Goal: Feedback & Contribution: Contribute content

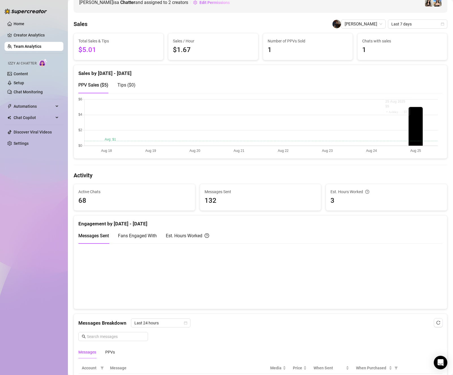
scroll to position [113, 0]
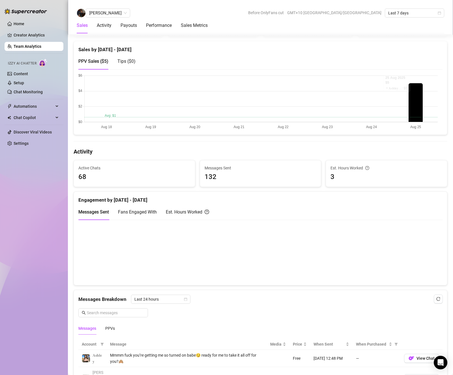
click at [240, 276] on canvas at bounding box center [257, 252] width 359 height 57
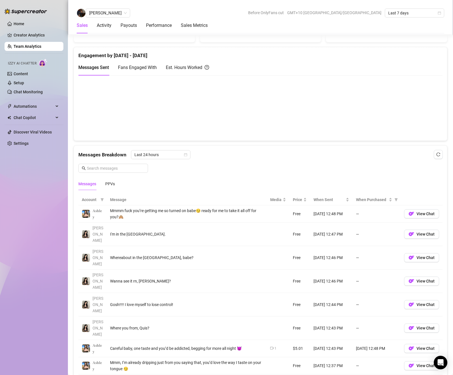
scroll to position [283, 0]
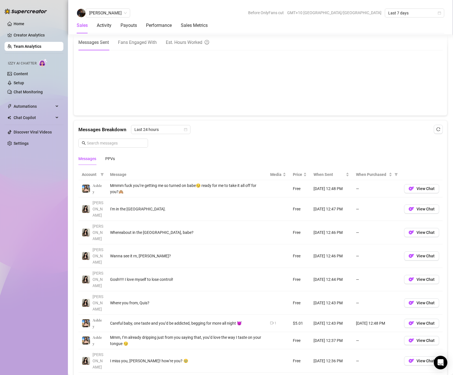
click at [270, 321] on icon "video-camera" at bounding box center [271, 322] width 3 height 3
click at [289, 315] on td "$5.01" at bounding box center [299, 323] width 21 height 17
click at [42, 104] on span "Automations" at bounding box center [34, 106] width 40 height 9
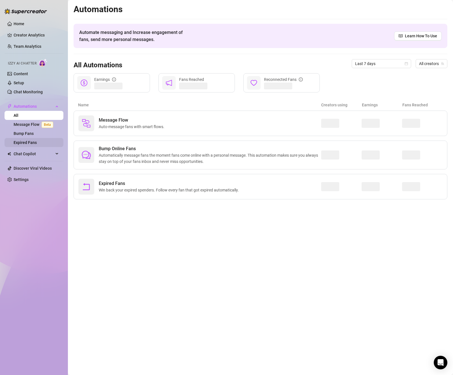
click at [37, 145] on link "Expired Fans" at bounding box center [25, 142] width 23 height 5
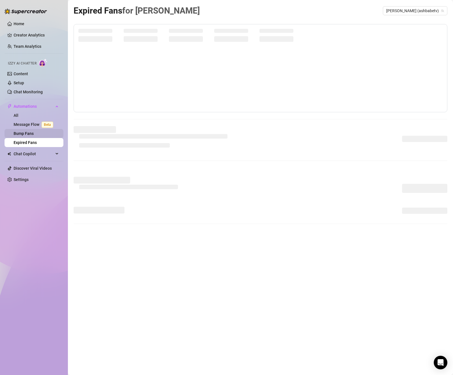
click at [34, 134] on link "Bump Fans" at bounding box center [24, 133] width 20 height 5
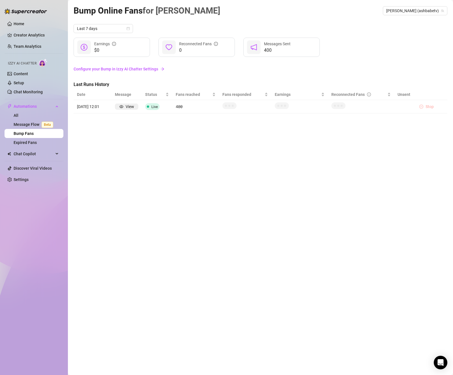
click at [421, 107] on icon "pause-circle" at bounding box center [421, 107] width 4 height 4
click at [429, 107] on span "Stop" at bounding box center [429, 106] width 8 height 5
click at [35, 143] on link "Expired Fans" at bounding box center [25, 142] width 23 height 5
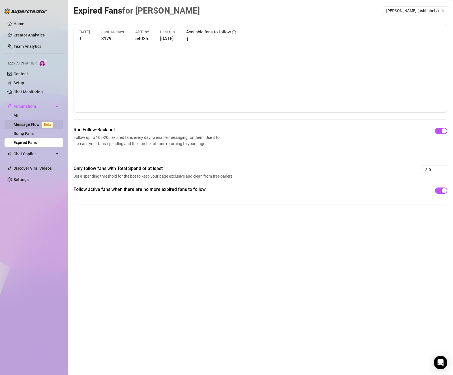
click at [27, 124] on link "Message Flow Beta" at bounding box center [35, 124] width 42 height 5
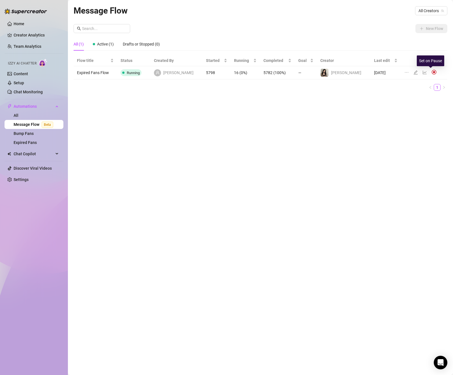
click at [431, 72] on img at bounding box center [433, 72] width 5 height 5
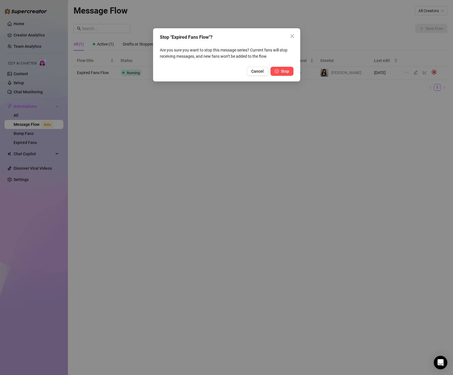
click at [283, 72] on span "Stop" at bounding box center [285, 71] width 8 height 5
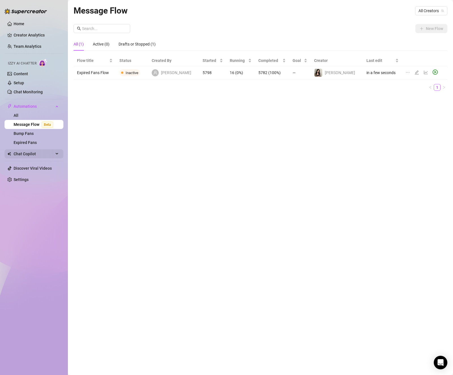
click at [42, 156] on span "Chat Copilot" at bounding box center [34, 153] width 40 height 9
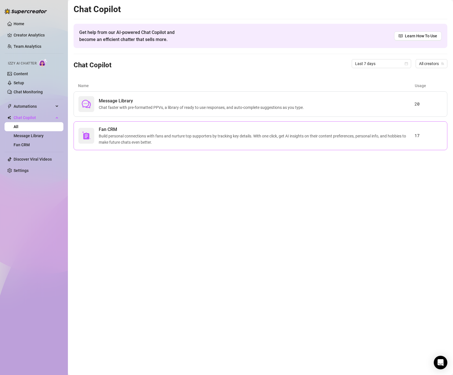
click at [120, 134] on span "Build personal connections with fans and nurture top supporters by tracking key…" at bounding box center [256, 139] width 315 height 12
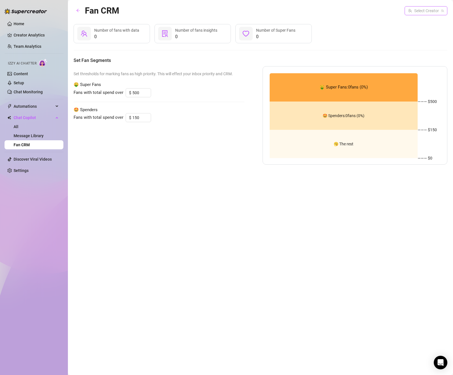
click at [416, 11] on input "search" at bounding box center [423, 11] width 31 height 8
click at [411, 23] on div "[PERSON_NAME] ( ashbabetv )" at bounding box center [410, 22] width 63 height 7
type input "200"
type input "50"
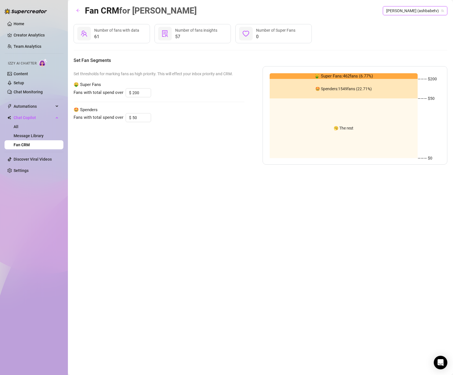
click at [414, 13] on span "[PERSON_NAME] (ashbabetv)" at bounding box center [415, 11] width 58 height 8
click at [417, 33] on span "( ashbabetv_vip )" at bounding box center [416, 32] width 28 height 6
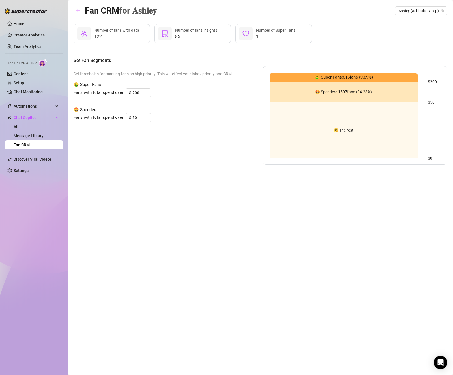
click at [33, 111] on ul "Home Creator Analytics Team Analytics Izzy AI Chatter Content Setup Chat Monito…" at bounding box center [34, 97] width 59 height 160
click at [36, 107] on span "Automations" at bounding box center [34, 106] width 40 height 9
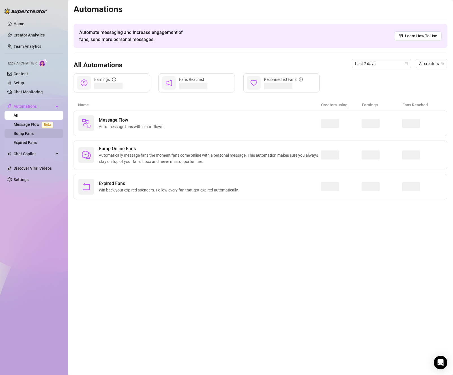
click at [34, 132] on link "Bump Fans" at bounding box center [24, 133] width 20 height 5
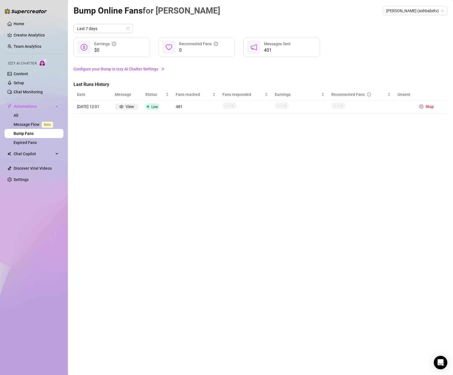
click at [108, 70] on link "Configure your Bump in Izzy AI Chatter Settings" at bounding box center [260, 69] width 373 height 6
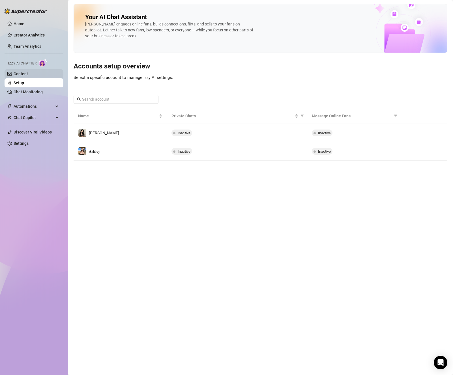
click at [28, 76] on link "Content" at bounding box center [21, 74] width 14 height 5
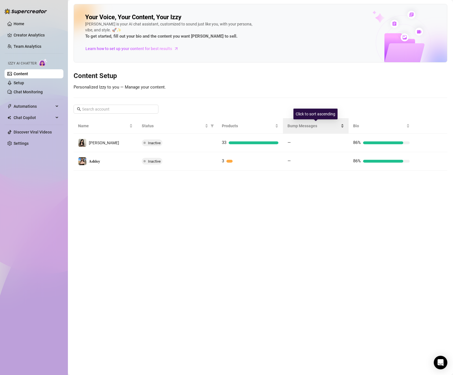
click at [302, 126] on span "Bump Messages" at bounding box center [313, 126] width 52 height 6
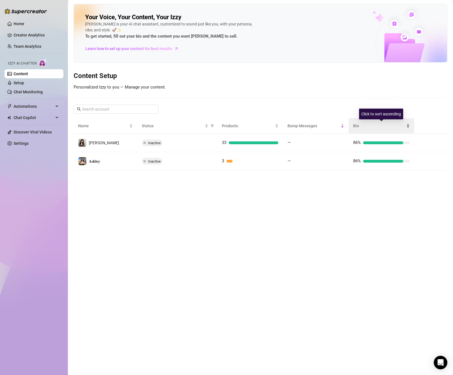
click at [375, 127] on span "Bio" at bounding box center [379, 126] width 52 height 6
click at [35, 63] on span "Izzy AI Chatter" at bounding box center [22, 63] width 29 height 5
click at [47, 64] on img at bounding box center [43, 63] width 9 height 8
click at [47, 118] on span "Chat Copilot" at bounding box center [34, 117] width 40 height 9
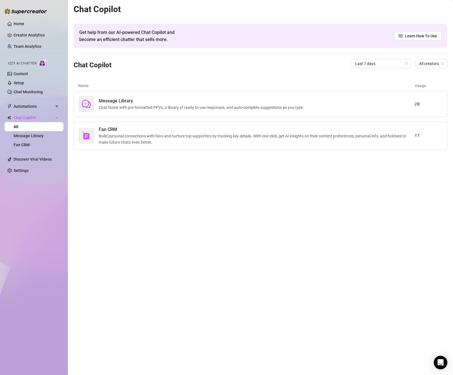
click at [31, 66] on span "Izzy AI Chatter" at bounding box center [22, 63] width 29 height 5
click at [31, 45] on link "Team Analytics" at bounding box center [28, 46] width 28 height 5
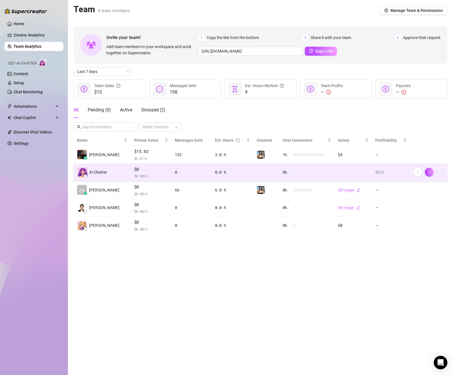
click at [109, 168] on div "AI Chatter" at bounding box center [102, 172] width 50 height 10
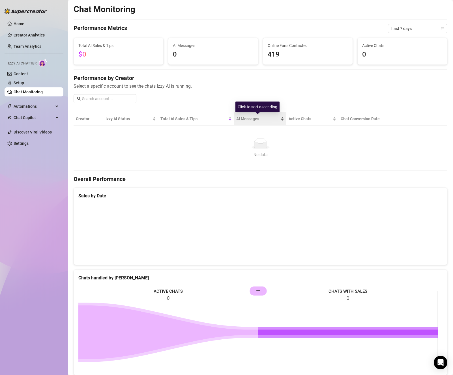
click at [248, 118] on span "AI Messages" at bounding box center [258, 119] width 44 height 6
drag, startPoint x: 248, startPoint y: 118, endPoint x: 250, endPoint y: 121, distance: 3.1
click at [249, 119] on span "AI Messages" at bounding box center [258, 119] width 44 height 6
click at [26, 72] on link "Content" at bounding box center [21, 74] width 14 height 5
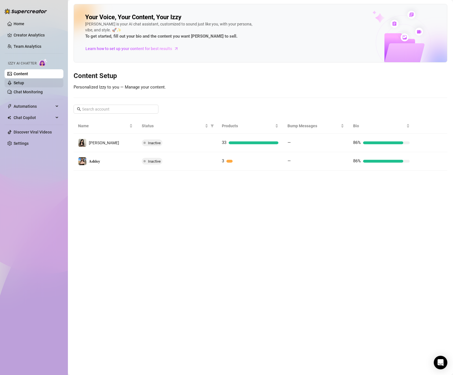
click at [24, 82] on link "Setup" at bounding box center [19, 83] width 10 height 5
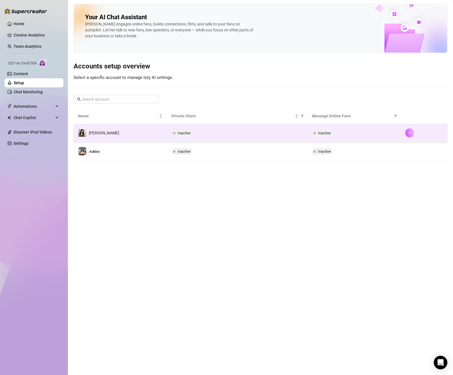
click at [407, 133] on icon "right" at bounding box center [409, 133] width 4 height 4
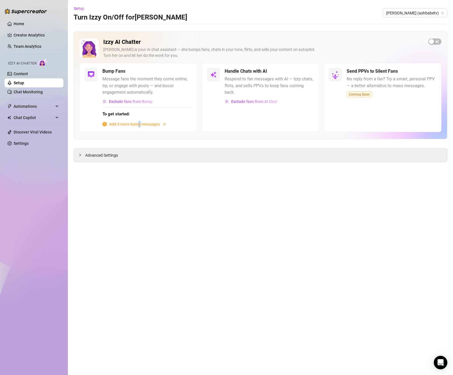
click at [140, 125] on span "Add 5 more bump messages" at bounding box center [134, 124] width 51 height 6
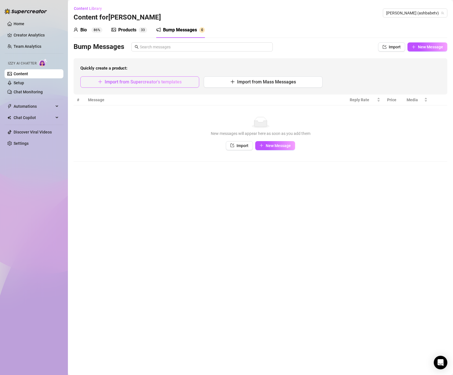
click at [154, 83] on span "Import from Supercreator's templates" at bounding box center [143, 81] width 77 height 5
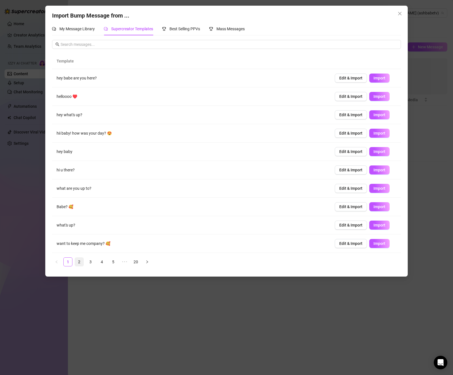
click at [80, 262] on link "2" at bounding box center [79, 262] width 8 height 8
click at [91, 262] on link "3" at bounding box center [90, 262] width 8 height 8
click at [99, 263] on link "4" at bounding box center [102, 262] width 8 height 8
click at [399, 13] on icon "close" at bounding box center [399, 13] width 5 height 5
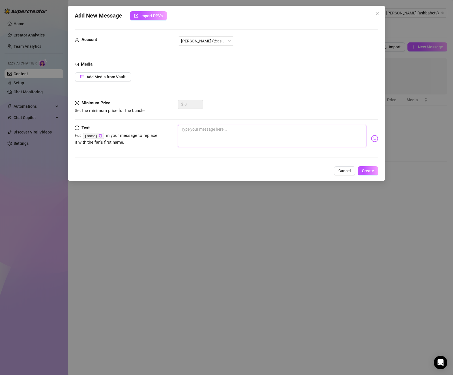
click at [198, 134] on textarea at bounding box center [272, 136] width 189 height 23
type textarea "B"
type textarea "Ba"
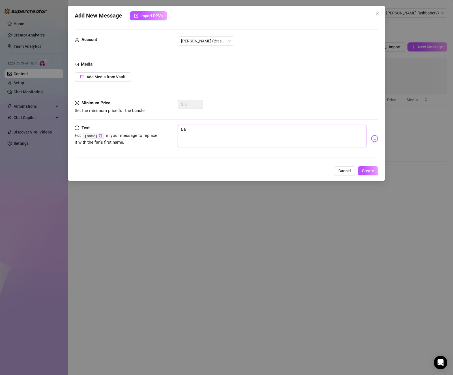
type textarea "Bab"
type textarea "Baby"
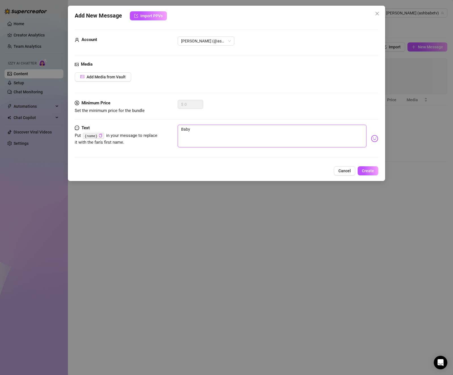
type textarea "Baby"
type textarea "Baby I"
type textarea "Baby I'"
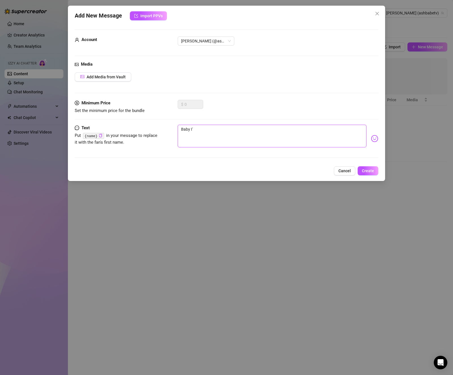
type textarea "Baby I'v"
type textarea "Baby I've"
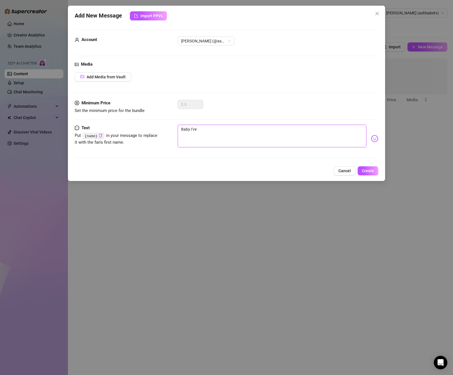
type textarea "Baby I've"
type textarea "Baby I've b"
type textarea "Baby I've be"
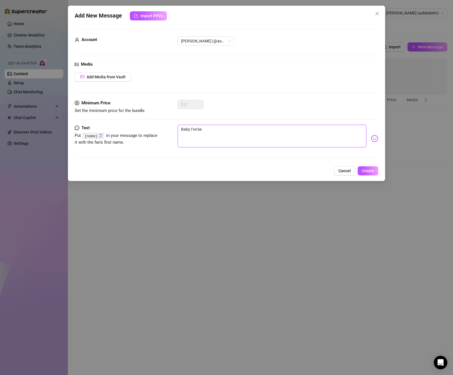
type textarea "Baby I've bee"
type textarea "Baby I've been"
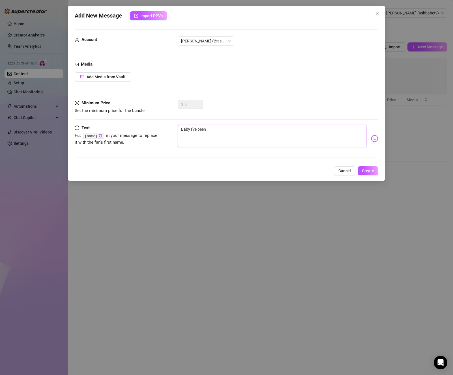
type textarea "Baby I've been"
type textarea "Baby I've been w"
type textarea "Baby I've been wa"
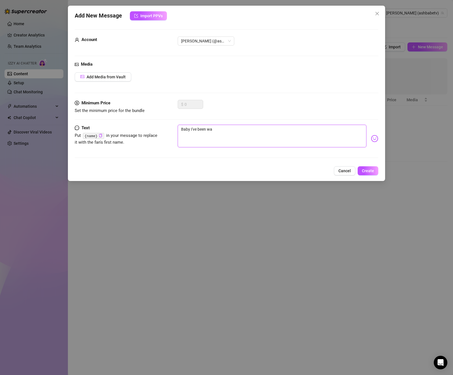
type textarea "Baby I've been wai"
type textarea "Baby I've been wait"
type textarea "Baby I've been waiti"
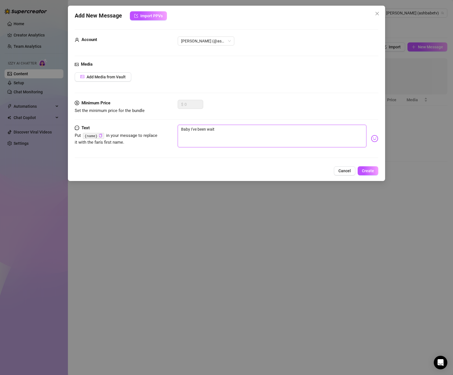
type textarea "Baby I've been waiti"
type textarea "Baby I've been waitin"
type textarea "Baby I've been waiting"
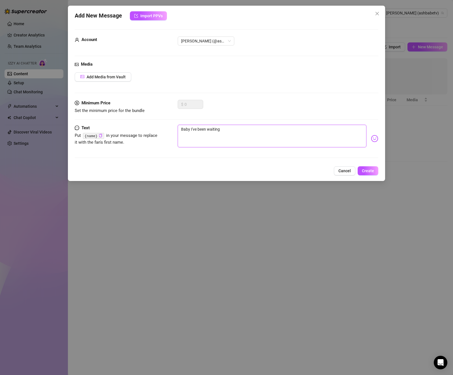
type textarea "Baby I've been waiting"
type textarea "Baby I've been waiting f"
type textarea "Baby I've been waiting fo"
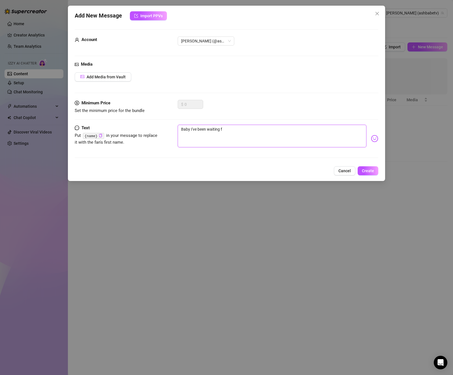
type textarea "Baby I've been waiting fo"
type textarea "Baby I've been waiting for"
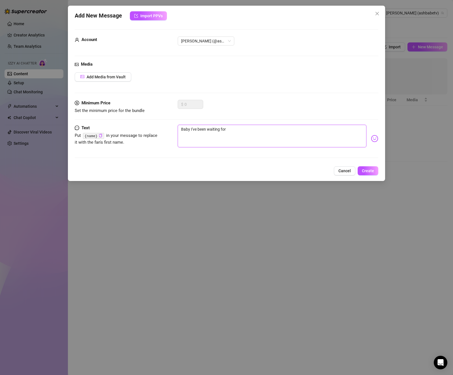
type textarea "Baby I've been waiting for"
type textarea "Baby I've been waiting for y"
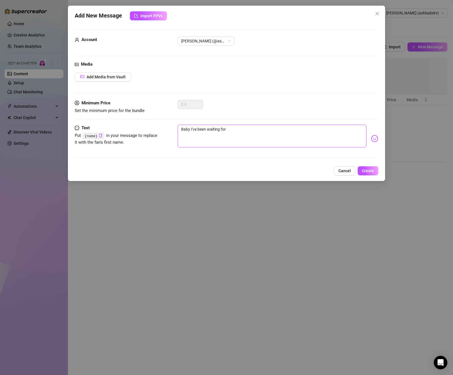
type textarea "Baby I've been waiting for y"
type textarea "Baby I've been waiting for yo"
type textarea "Baby I've been waiting for you"
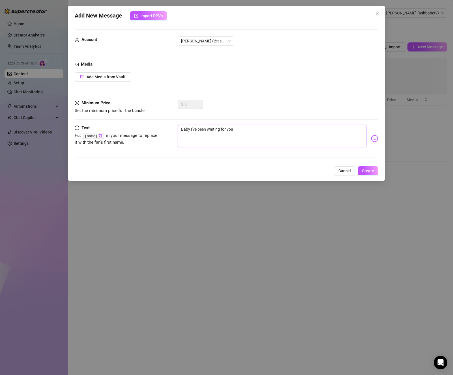
type textarea "Baby I've been waiting for you"
type textarea "Baby I've been waiting for yo"
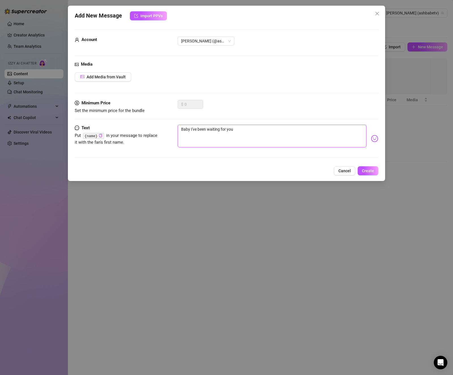
type textarea "Baby I've been waiting for yo"
type textarea "Baby I've been waiting for y"
type textarea "Baby I've been waiting for"
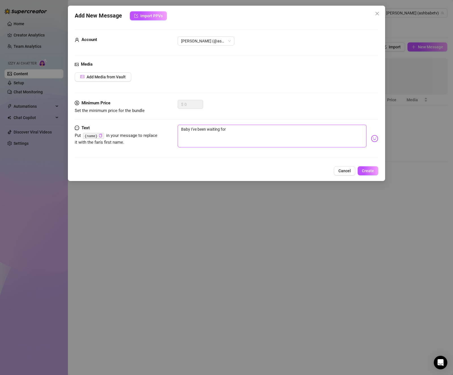
type textarea "Baby I've been waiting for"
type textarea "Baby I've been waiting fo"
type textarea "Baby I've been waiting f"
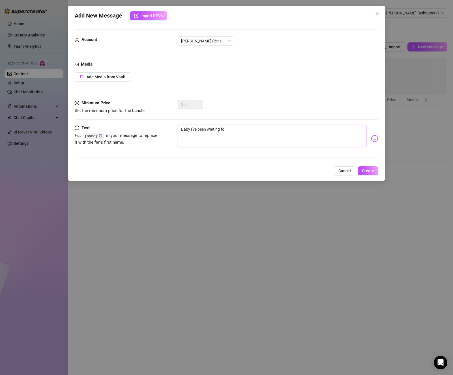
type textarea "Baby I've been waiting f"
type textarea "Baby I've been waiting"
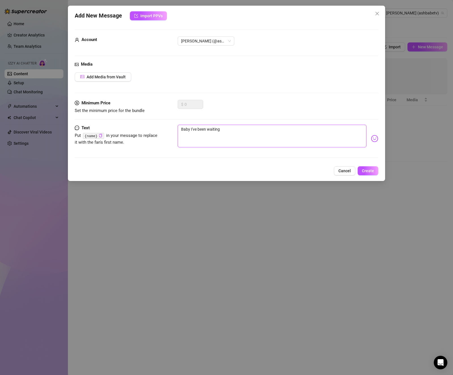
type textarea "Baby I've been waitin"
type textarea "Baby I've been waiti"
type textarea "Baby I've been wait"
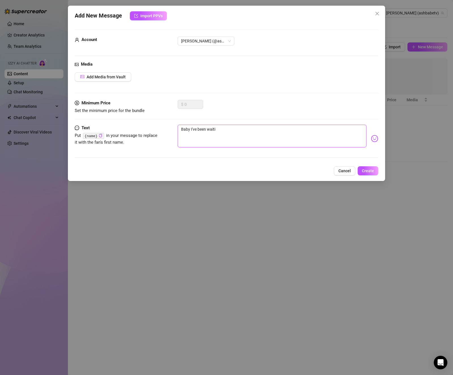
type textarea "Baby I've been wait"
type textarea "Baby I've been wai"
type textarea "Baby I've been wa"
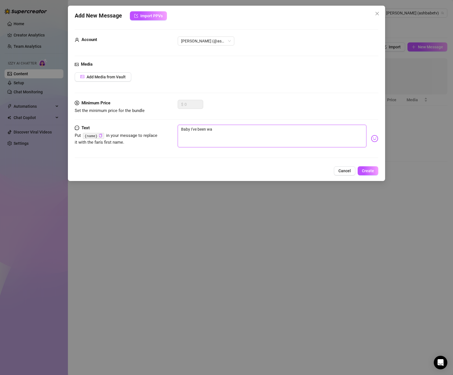
type textarea "Baby I've been w"
type textarea "Baby I've been"
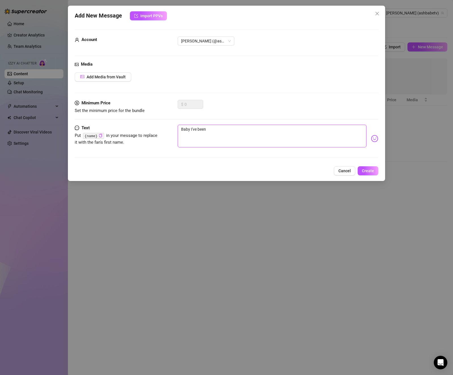
type textarea "Baby I've been"
type textarea "Baby I've bee"
type textarea "Baby I've be"
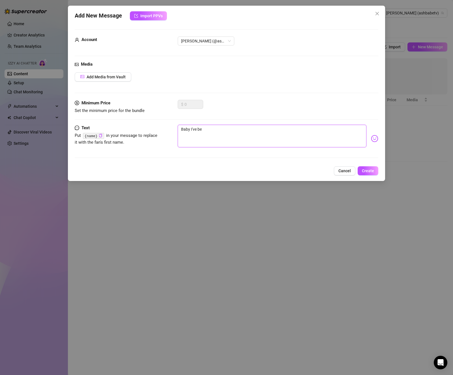
type textarea "Baby I've b"
type textarea "Baby I've"
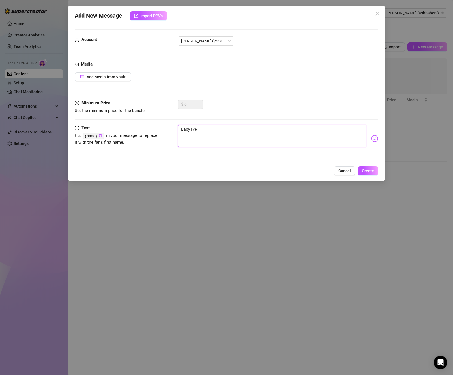
type textarea "Baby I've"
type textarea "Baby I'v"
type textarea "Baby I'"
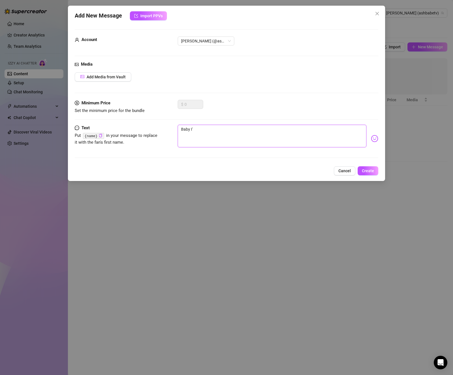
type textarea "Baby I"
type textarea "Baby"
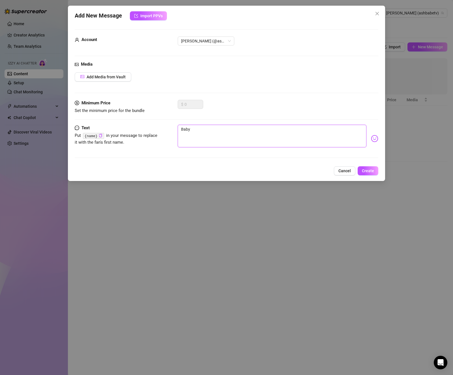
type textarea "Baby"
type textarea "Bab"
type textarea "Ba"
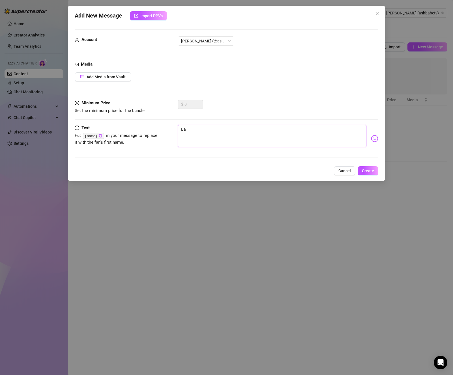
type textarea "B"
type textarea "Type your message here..."
type textarea "H"
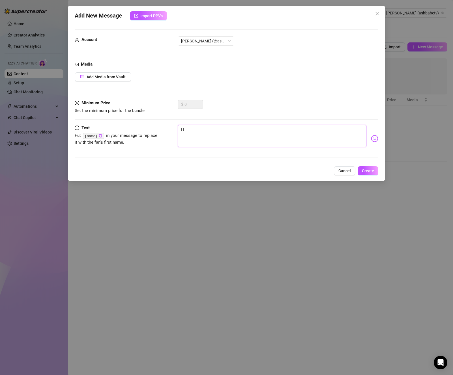
type textarea "Hi"
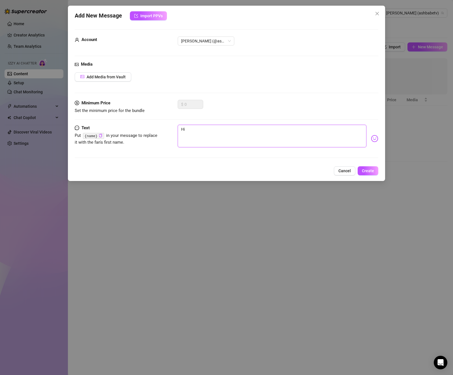
type textarea "Hi"
type textarea "Hii"
type textarea "Hiii"
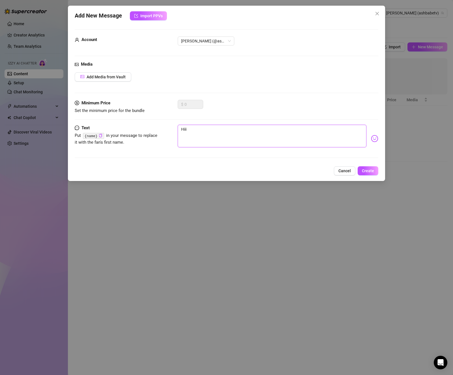
type textarea "Hiiii"
type textarea "Hiiii b"
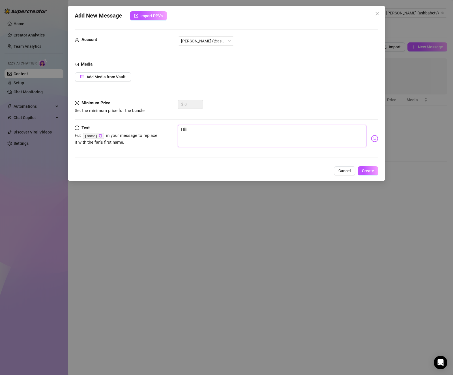
type textarea "Hiiii b"
type textarea "Hiiii ba"
type textarea "Hiiii bab"
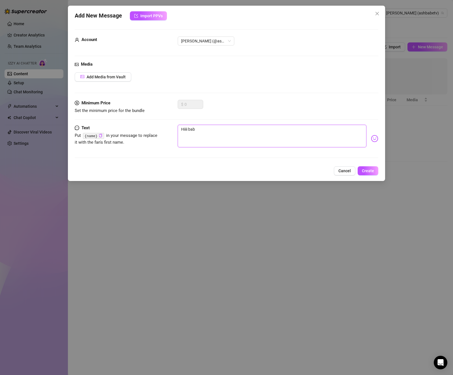
type textarea "Hiiii baby"
type textarea "Hiiii baby,"
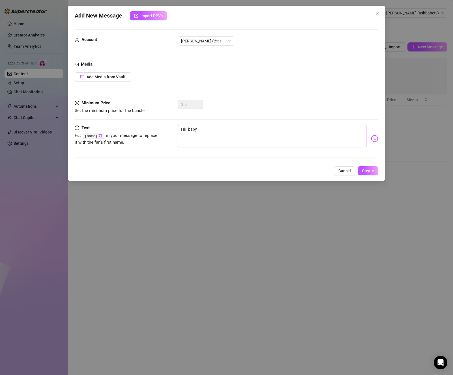
type textarea "Hiiii baby,"
type textarea "Hiiii baby, I"
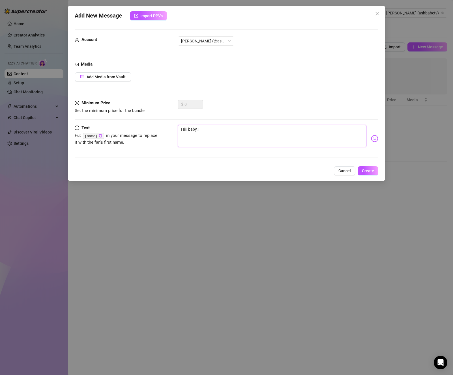
type textarea "Hiiii baby, I s"
type textarea "Hiiii baby, I sa"
type textarea "Hiiii baby, I saw"
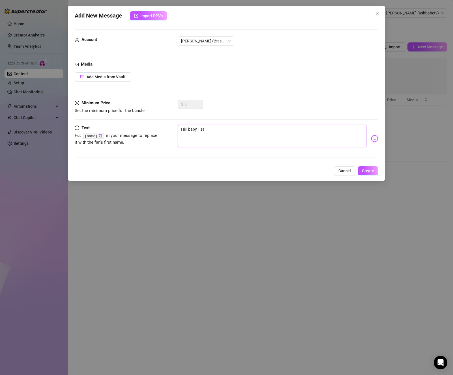
type textarea "Hiiii baby, I saw"
type textarea "Hiiii baby, I saw y"
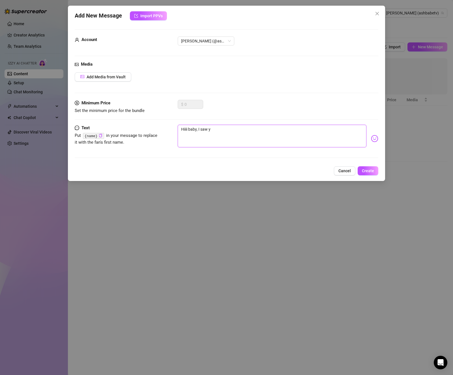
type textarea "Hiiii baby, I saw yo"
type textarea "Hiiii baby, I saw you"
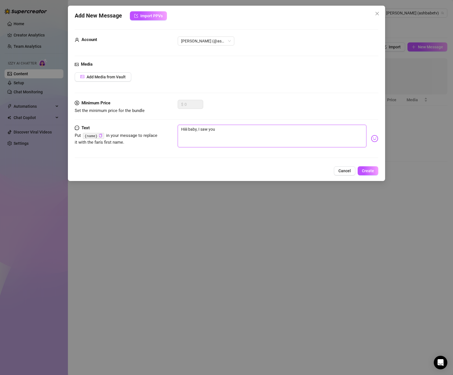
type textarea "Hiiii baby, I saw you"
type textarea "Hiiii baby, I saw you w"
type textarea "Hiiii baby, I saw you we"
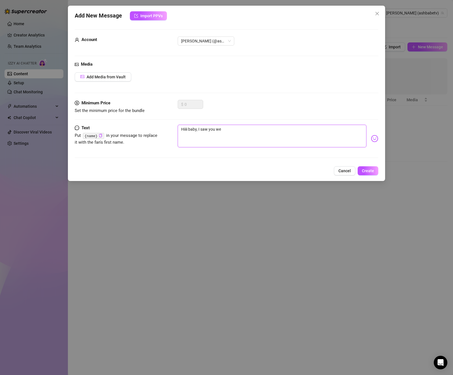
type textarea "Hiiii baby, I saw you wer"
type textarea "Hiiii baby, I saw you were"
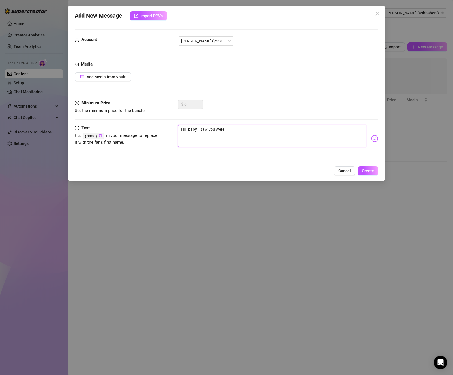
type textarea "Hiiii baby, I saw you were"
type textarea "Hiiii baby, I saw you were o"
type textarea "Hiiii baby, I saw you were on"
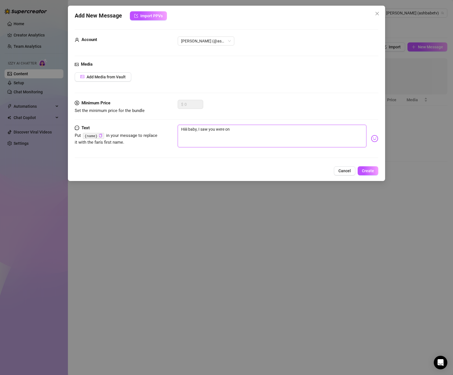
type textarea "Hiiii baby, I saw you were onl"
type textarea "Hiiii baby, I saw you were onli"
type textarea "Hiiii baby, I saw you were onlin"
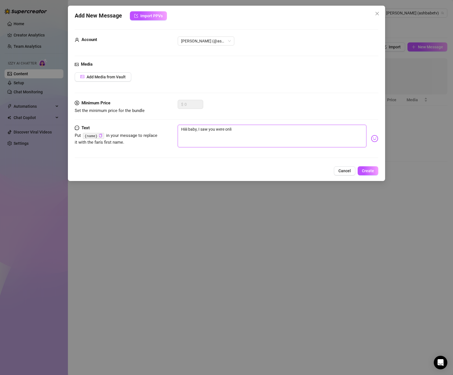
type textarea "Hiiii baby, I saw you were onlin"
type textarea "Hiiii baby, I saw you were online"
click at [331, 129] on textarea "Hiiii baby, I saw you were online and wanted to see if I could show you somethi…" at bounding box center [272, 136] width 189 height 23
click at [371, 138] on img at bounding box center [374, 138] width 7 height 7
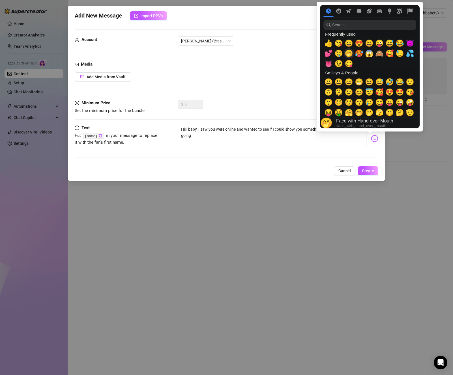
click at [349, 53] on span "🤭" at bounding box center [348, 53] width 8 height 8
click at [410, 45] on span "😈" at bounding box center [409, 43] width 8 height 8
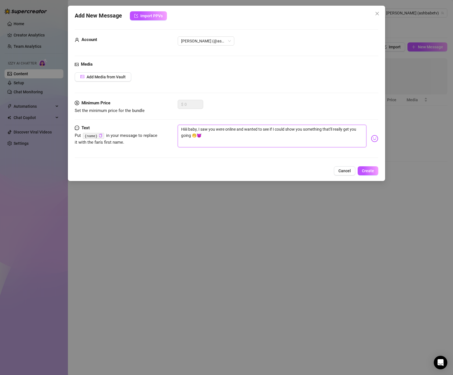
click at [236, 132] on textarea "Hiiii baby, I saw you were online and wanted to see if I could show you somethi…" at bounding box center [272, 136] width 189 height 23
click at [364, 167] on button "Create" at bounding box center [367, 170] width 21 height 9
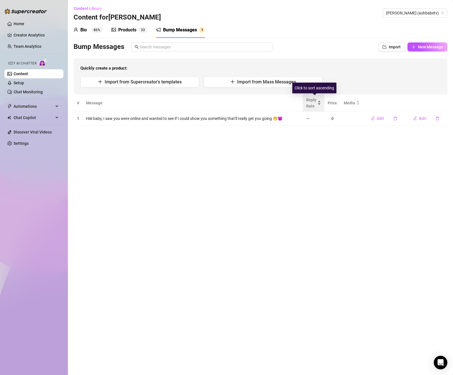
click at [321, 104] on div "Reply Rate" at bounding box center [313, 103] width 15 height 12
click at [228, 87] on button "Import from Mass Messages" at bounding box center [263, 81] width 119 height 11
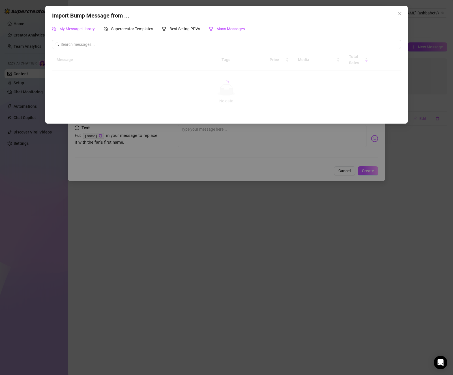
click at [88, 29] on span "My Message Library" at bounding box center [76, 29] width 35 height 5
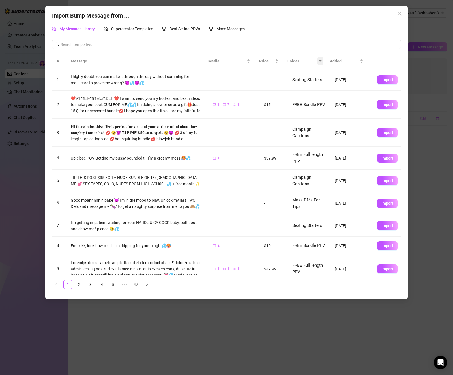
click at [319, 61] on icon "filter" at bounding box center [319, 60] width 3 height 3
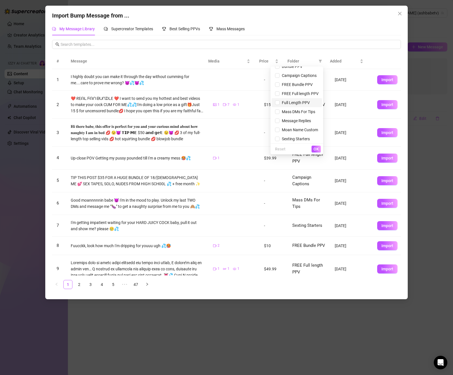
scroll to position [16, 0]
click at [275, 135] on input "checkbox" at bounding box center [277, 137] width 5 height 5
click at [317, 150] on span "OK" at bounding box center [315, 149] width 5 height 5
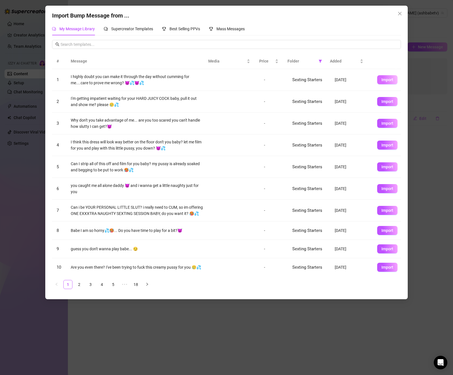
click at [381, 79] on span "Import" at bounding box center [387, 79] width 12 height 5
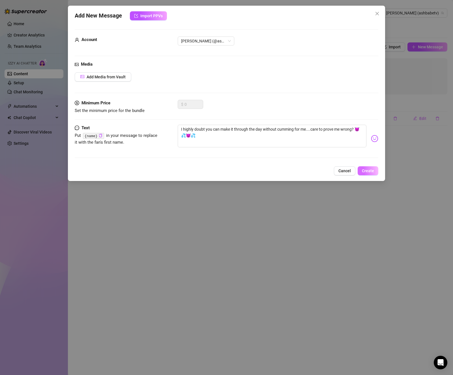
click at [373, 170] on span "Create" at bounding box center [368, 170] width 12 height 5
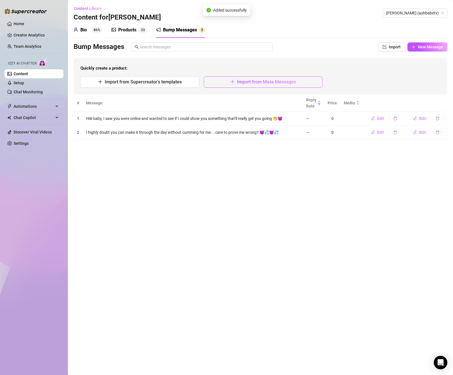
click at [254, 82] on span "Import from Mass Messages" at bounding box center [266, 81] width 59 height 5
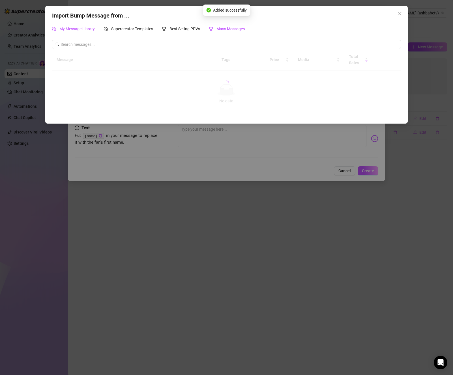
drag, startPoint x: 81, startPoint y: 27, endPoint x: 86, endPoint y: 30, distance: 5.4
click at [82, 27] on span "My Message Library" at bounding box center [76, 29] width 35 height 5
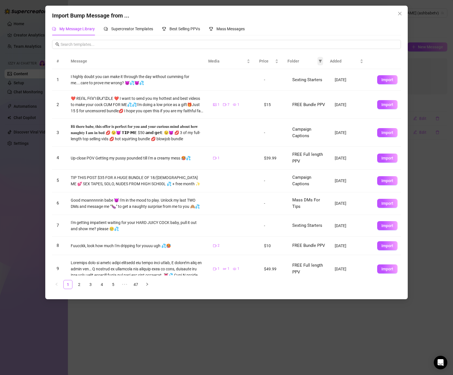
click at [322, 61] on span at bounding box center [320, 61] width 6 height 8
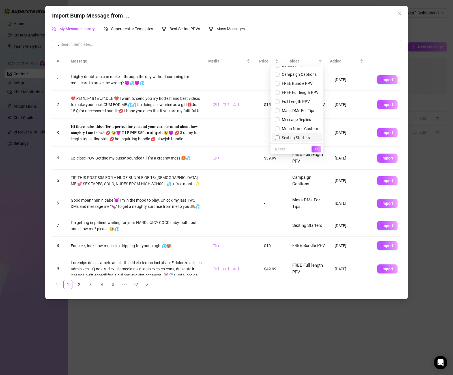
click at [275, 137] on input "checkbox" at bounding box center [277, 137] width 5 height 5
click at [317, 148] on span "OK" at bounding box center [315, 149] width 5 height 5
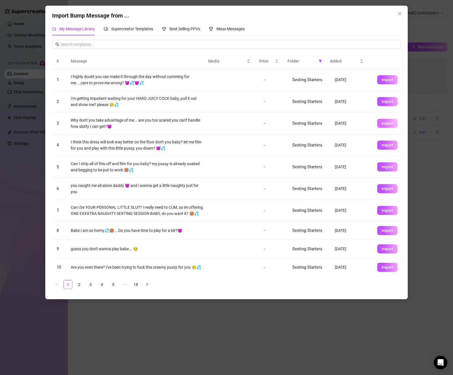
click at [381, 124] on span "Import" at bounding box center [387, 123] width 12 height 5
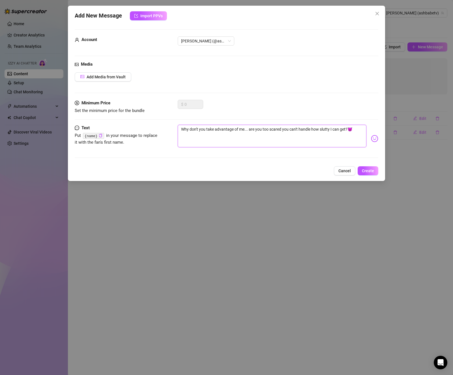
drag, startPoint x: 244, startPoint y: 130, endPoint x: 238, endPoint y: 131, distance: 6.1
click at [238, 131] on textarea "Why don't you take advantage of me... are you too scared you can't handle how s…" at bounding box center [272, 136] width 189 height 23
click at [283, 128] on textarea "Why don't you take advantage of us both being online rn... are you too scared y…" at bounding box center [272, 136] width 189 height 23
click at [232, 137] on textarea "Why don't you take advantage of us both being online rn... or are you too scare…" at bounding box center [272, 136] width 189 height 23
click at [210, 136] on textarea "Why don't you take advantage of us both being online rn... or are you too scare…" at bounding box center [272, 136] width 189 height 23
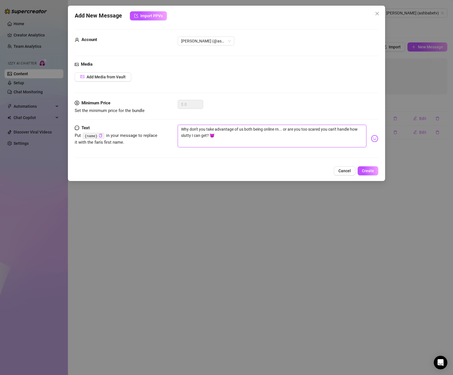
click at [250, 135] on textarea "Why don't you take advantage of us both being online rn... or are you too scare…" at bounding box center [272, 136] width 189 height 23
click at [370, 172] on span "Create" at bounding box center [368, 170] width 12 height 5
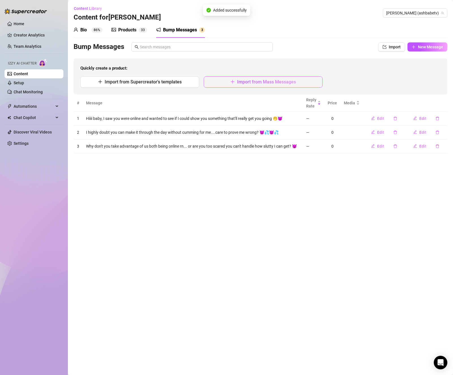
click at [237, 85] on span "Import from Mass Messages" at bounding box center [266, 81] width 59 height 5
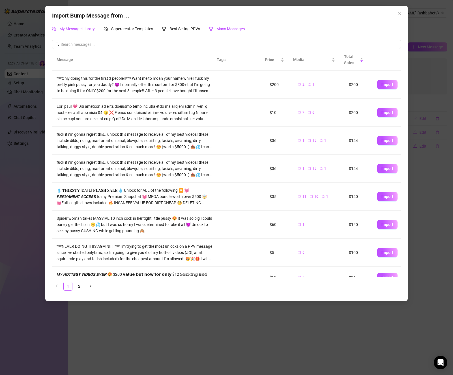
click at [89, 29] on span "My Message Library" at bounding box center [76, 29] width 35 height 5
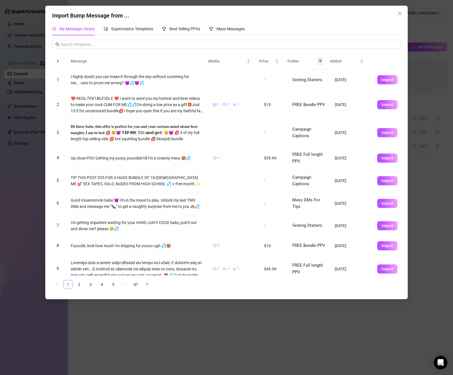
click at [320, 62] on icon "filter" at bounding box center [320, 61] width 3 height 3
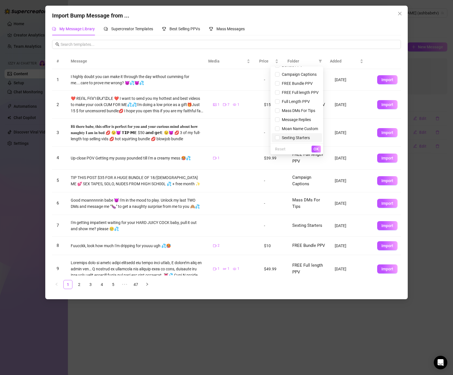
drag, startPoint x: 273, startPoint y: 137, endPoint x: 285, endPoint y: 139, distance: 11.8
click at [275, 137] on input "checkbox" at bounding box center [277, 137] width 5 height 5
click at [314, 150] on span "OK" at bounding box center [315, 149] width 5 height 5
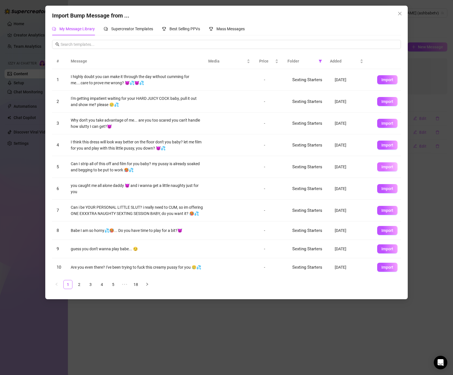
click at [381, 167] on span "Import" at bounding box center [387, 167] width 12 height 5
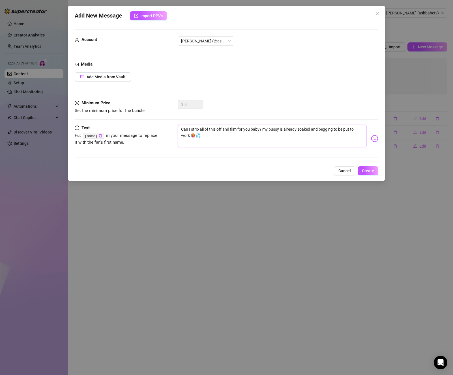
drag, startPoint x: 215, startPoint y: 129, endPoint x: 200, endPoint y: 131, distance: 15.5
click at [200, 131] on textarea "Can I strip all of this off and film for you baby? my pussy is already soaked a…" at bounding box center [272, 136] width 189 height 23
click at [278, 137] on textarea "Can I strip everything off and film for you baby? my pussy is already soaked an…" at bounding box center [272, 136] width 189 height 23
click at [365, 173] on button "Create" at bounding box center [367, 170] width 21 height 9
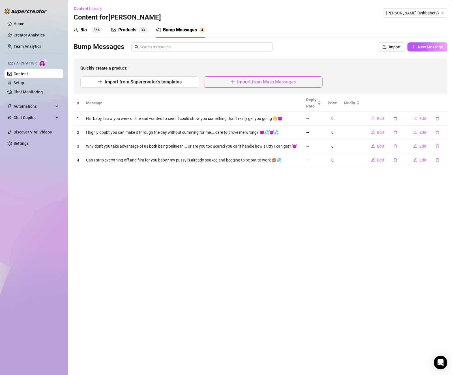
click at [271, 84] on span "Import from Mass Messages" at bounding box center [266, 81] width 59 height 5
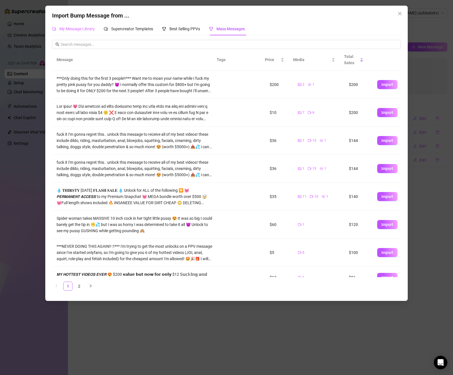
click at [75, 25] on div "My Message Library" at bounding box center [73, 28] width 43 height 13
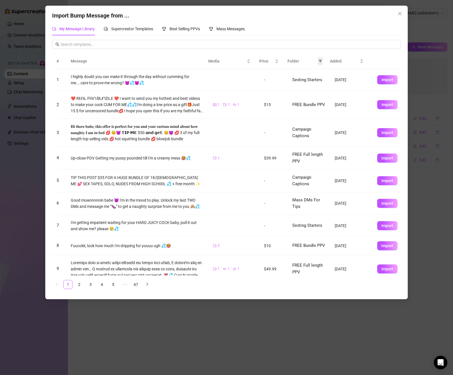
click at [320, 62] on icon "filter" at bounding box center [319, 60] width 3 height 3
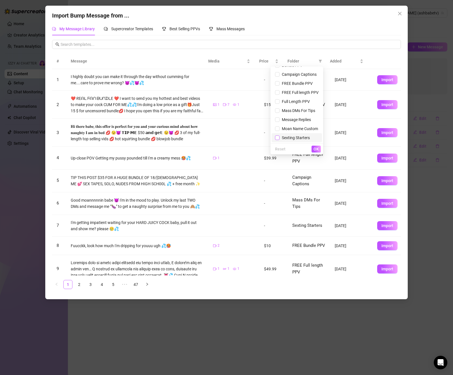
click at [275, 137] on input "checkbox" at bounding box center [277, 137] width 5 height 5
click at [312, 148] on button "OK" at bounding box center [315, 149] width 9 height 7
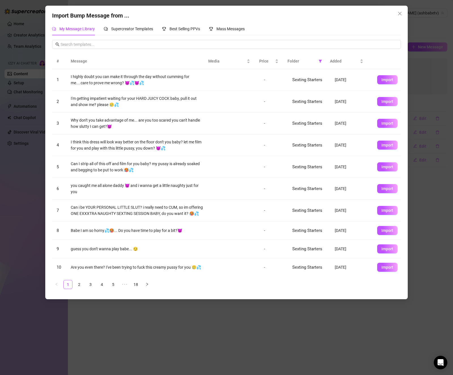
click at [381, 190] on span "Import" at bounding box center [387, 188] width 12 height 5
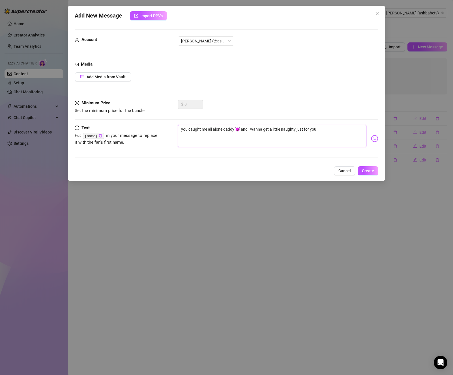
click at [322, 129] on textarea "you caught me all alone daddy 😈 and i wanna get a little naughty just for you" at bounding box center [272, 136] width 189 height 23
click at [369, 172] on span "Create" at bounding box center [368, 170] width 12 height 5
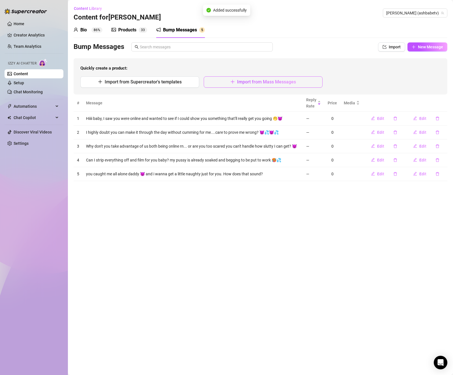
click at [228, 80] on button "Import from Mass Messages" at bounding box center [263, 81] width 119 height 11
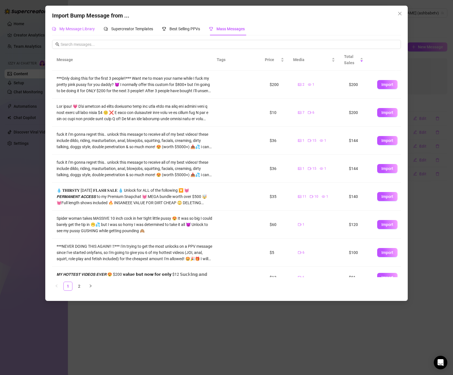
click at [82, 29] on span "My Message Library" at bounding box center [76, 29] width 35 height 5
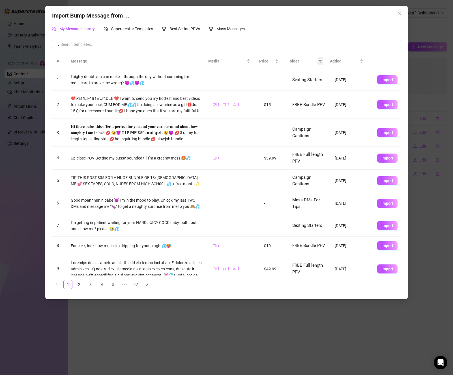
click at [319, 62] on icon "filter" at bounding box center [319, 60] width 3 height 3
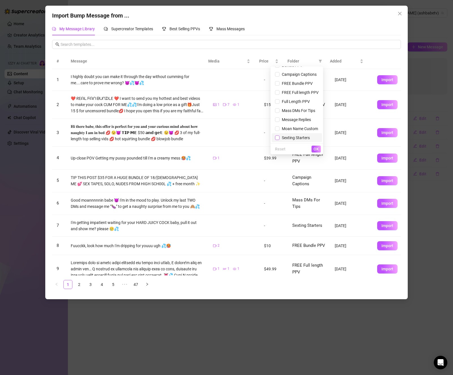
click at [275, 140] on input "checkbox" at bounding box center [277, 137] width 5 height 5
click at [315, 148] on span "OK" at bounding box center [315, 149] width 5 height 5
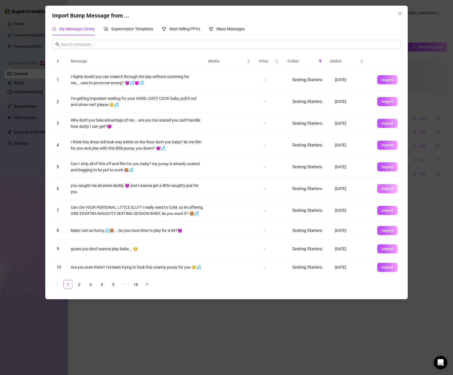
click at [381, 191] on span "Import" at bounding box center [387, 188] width 12 height 5
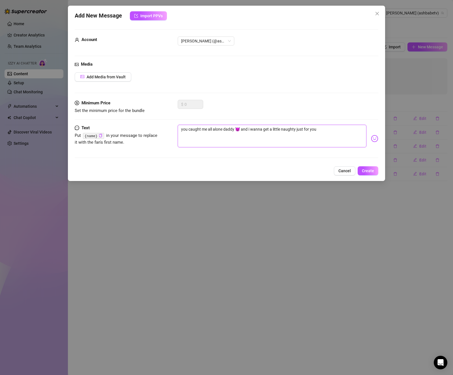
drag, startPoint x: 281, startPoint y: 129, endPoint x: 269, endPoint y: 130, distance: 11.7
click at [269, 130] on textarea "you caught me all alone daddy 😈 and i wanna get a little naughty just for you" at bounding box center [272, 136] width 189 height 23
click at [371, 173] on span "Create" at bounding box center [368, 170] width 12 height 5
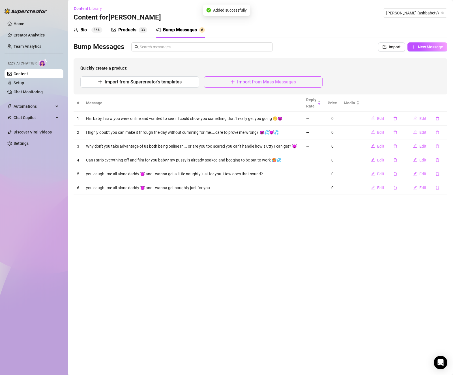
click at [212, 81] on button "Import from Mass Messages" at bounding box center [263, 81] width 119 height 11
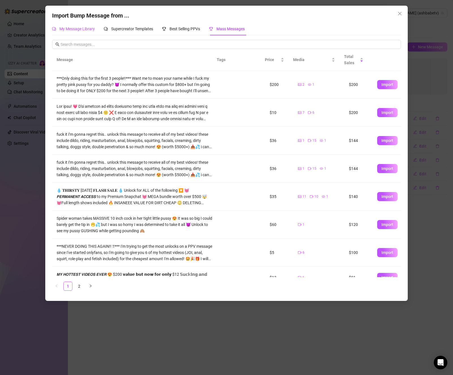
click at [84, 30] on span "My Message Library" at bounding box center [76, 29] width 35 height 5
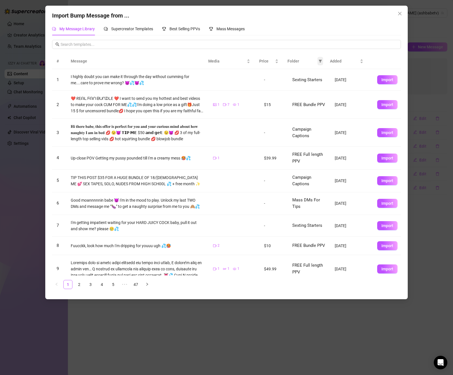
click at [320, 62] on icon "filter" at bounding box center [320, 61] width 3 height 3
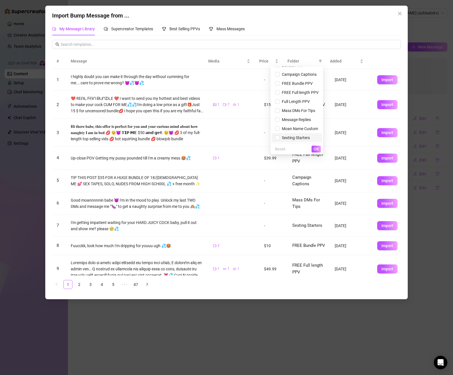
click at [294, 135] on span "Sexting Starters" at bounding box center [297, 138] width 44 height 6
click at [310, 145] on div "Reset OK" at bounding box center [296, 148] width 53 height 11
click at [316, 151] on span "OK" at bounding box center [315, 149] width 5 height 5
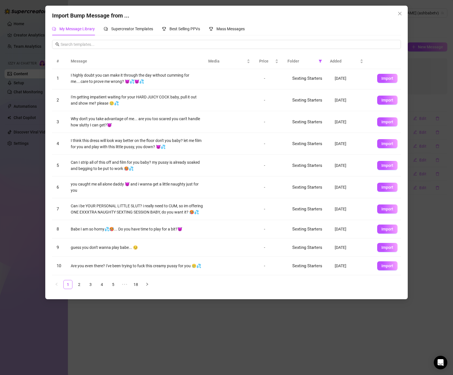
scroll to position [11, 0]
click at [381, 227] on span "Import" at bounding box center [387, 229] width 12 height 5
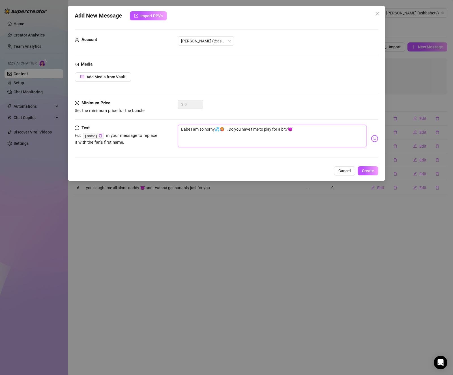
click at [196, 129] on textarea "Babe I am so horny💦🥵... Do you have time to play for a bit?👿" at bounding box center [272, 136] width 189 height 23
click at [370, 173] on span "Create" at bounding box center [368, 170] width 12 height 5
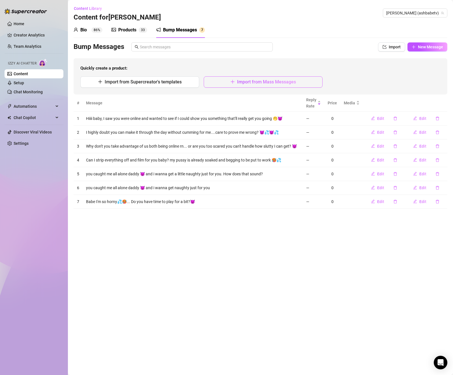
click at [265, 83] on span "Import from Mass Messages" at bounding box center [266, 81] width 59 height 5
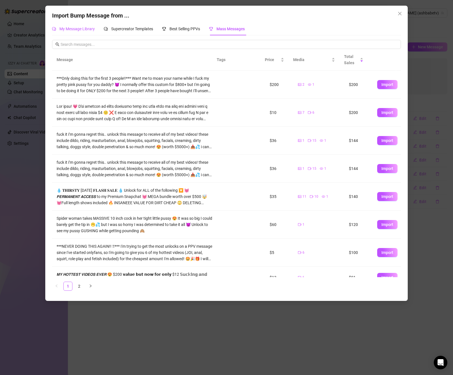
click at [79, 27] on span "My Message Library" at bounding box center [76, 29] width 35 height 5
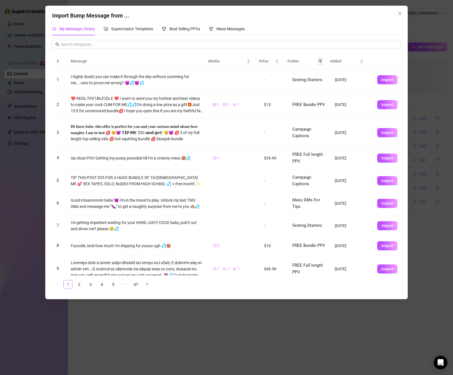
click at [321, 62] on icon "filter" at bounding box center [319, 60] width 3 height 3
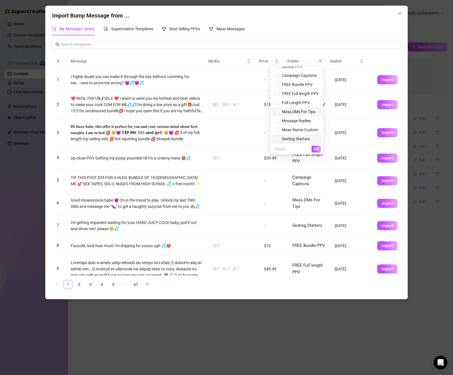
scroll to position [16, 0]
click at [295, 139] on span "Sexting Starters" at bounding box center [294, 137] width 30 height 5
click at [313, 148] on span "OK" at bounding box center [315, 149] width 5 height 5
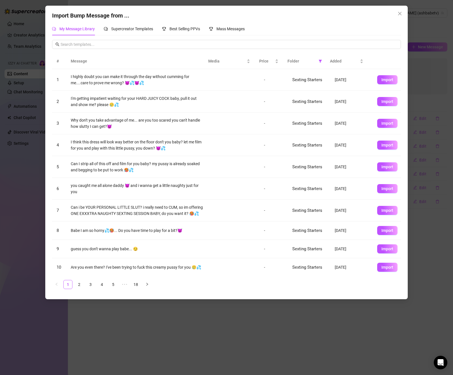
scroll to position [11, 0]
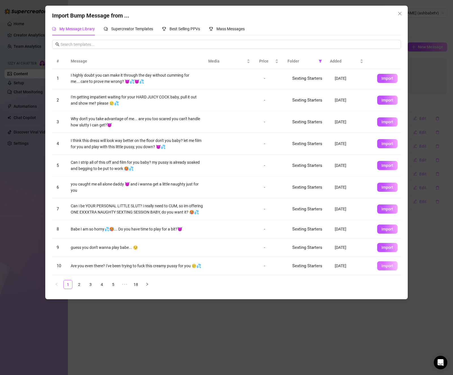
click at [381, 266] on span "Import" at bounding box center [387, 265] width 12 height 5
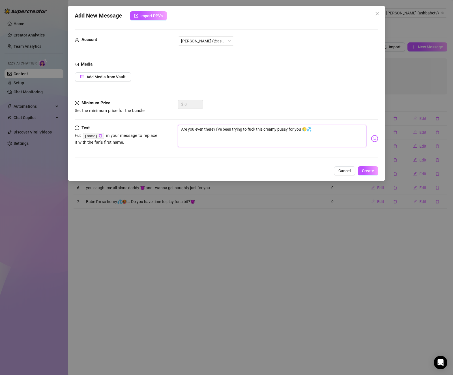
drag, startPoint x: 204, startPoint y: 129, endPoint x: 194, endPoint y: 131, distance: 10.6
click at [194, 131] on textarea "Are you even there? I've been trying to fuck this creamy pussy for you 🥲💦" at bounding box center [272, 136] width 189 height 23
click at [371, 174] on button "Create" at bounding box center [367, 170] width 21 height 9
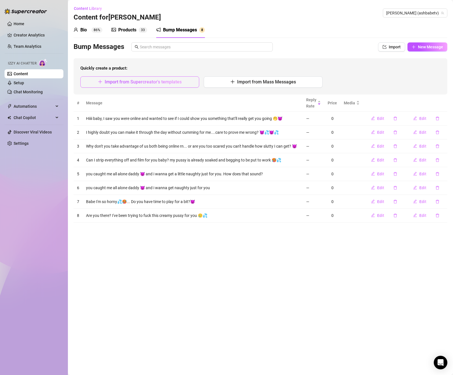
click at [167, 81] on span "Import from Supercreator's templates" at bounding box center [143, 81] width 77 height 5
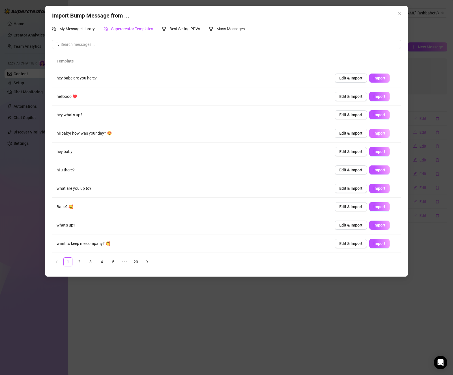
click at [371, 136] on button "Import" at bounding box center [379, 133] width 20 height 9
click at [382, 245] on button "Import" at bounding box center [379, 243] width 20 height 9
click at [79, 264] on link "2" at bounding box center [79, 262] width 8 height 8
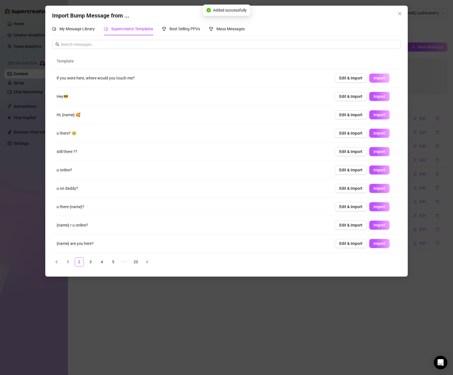
click at [373, 77] on span "Import" at bounding box center [379, 78] width 12 height 5
click at [373, 189] on span "Import" at bounding box center [379, 188] width 12 height 5
click at [91, 265] on link "3" at bounding box center [90, 262] width 8 height 8
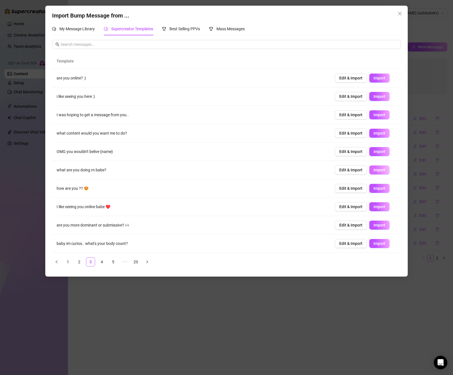
click at [376, 170] on span "Import" at bounding box center [379, 170] width 12 height 5
click at [377, 187] on span "Import" at bounding box center [379, 188] width 12 height 5
click at [102, 264] on link "4" at bounding box center [102, 262] width 8 height 8
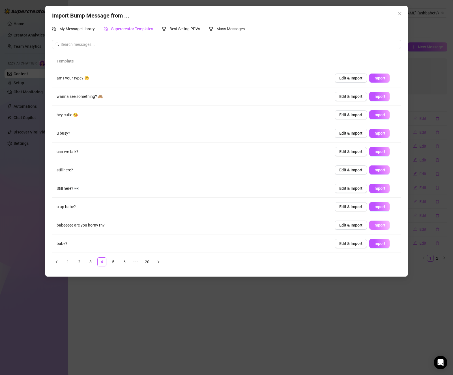
click at [373, 226] on span "Import" at bounding box center [379, 225] width 12 height 5
click at [111, 260] on link "5" at bounding box center [113, 262] width 8 height 8
click at [369, 75] on button "Import" at bounding box center [379, 78] width 20 height 9
click at [379, 154] on span "Import" at bounding box center [379, 151] width 12 height 5
click at [122, 263] on link "6" at bounding box center [124, 262] width 8 height 8
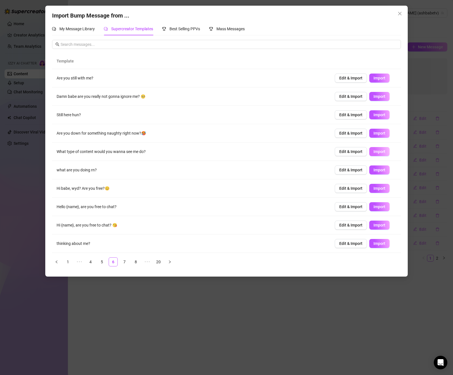
click at [369, 153] on button "Import" at bounding box center [379, 151] width 20 height 9
click at [124, 262] on link "7" at bounding box center [124, 262] width 8 height 8
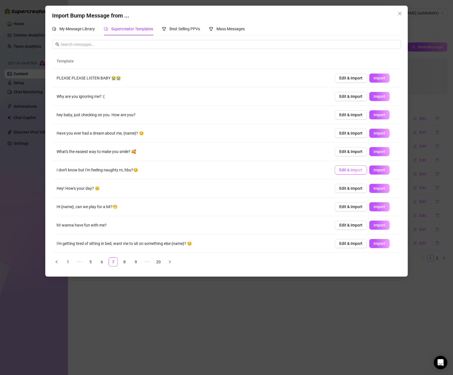
click at [355, 171] on span "Edit & Import" at bounding box center [350, 170] width 23 height 5
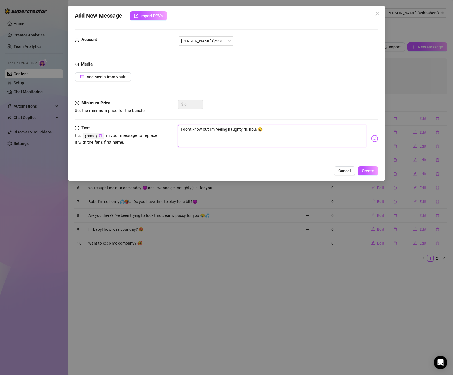
click at [201, 129] on textarea "I don't know but I'm feeling naughty rn, hbu?😏" at bounding box center [272, 136] width 189 height 23
click at [373, 169] on span "Create" at bounding box center [368, 170] width 12 height 5
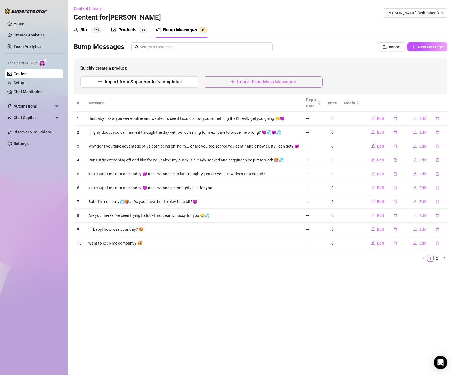
click at [256, 83] on span "Import from Mass Messages" at bounding box center [266, 81] width 59 height 5
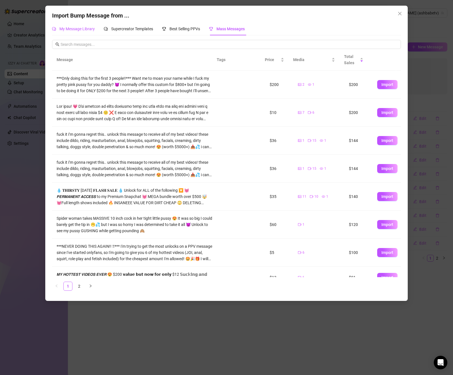
click at [81, 27] on span "My Message Library" at bounding box center [76, 29] width 35 height 5
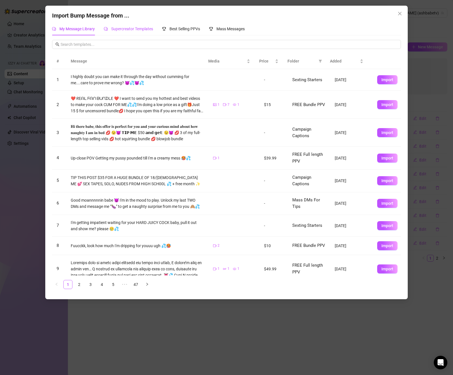
click at [138, 28] on span "Supercreator Templates" at bounding box center [132, 29] width 42 height 5
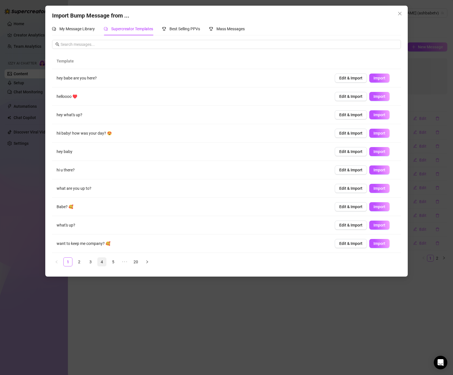
click at [101, 262] on link "4" at bounding box center [102, 262] width 8 height 8
click at [115, 263] on link "5" at bounding box center [113, 262] width 8 height 8
click at [124, 263] on link "6" at bounding box center [124, 262] width 8 height 8
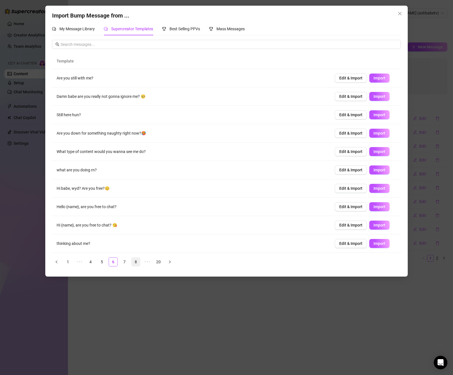
click at [138, 263] on link "8" at bounding box center [135, 262] width 8 height 8
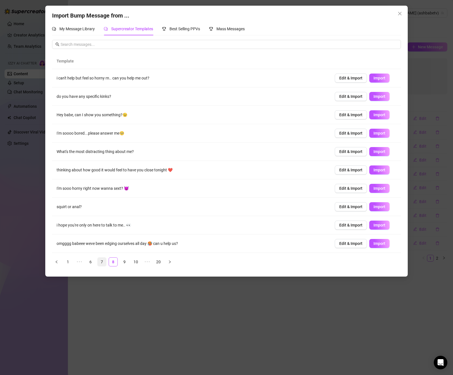
click at [103, 262] on link "7" at bounding box center [102, 262] width 8 height 8
click at [369, 191] on button "Import" at bounding box center [379, 188] width 20 height 9
click at [355, 245] on span "Edit & Import" at bounding box center [350, 243] width 23 height 5
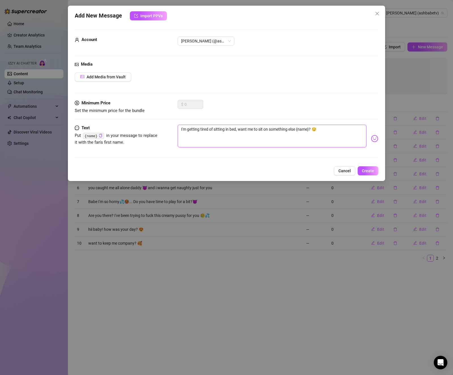
drag, startPoint x: 310, startPoint y: 129, endPoint x: 296, endPoint y: 132, distance: 14.7
click at [296, 132] on textarea "I'm getting tired of sitting in bed, want me to sit on something else {name}? 😏" at bounding box center [272, 136] width 189 height 23
click at [367, 170] on span "Create" at bounding box center [368, 170] width 12 height 5
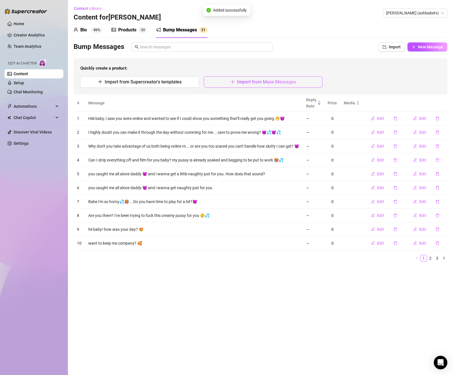
click at [250, 83] on span "Import from Mass Messages" at bounding box center [266, 81] width 59 height 5
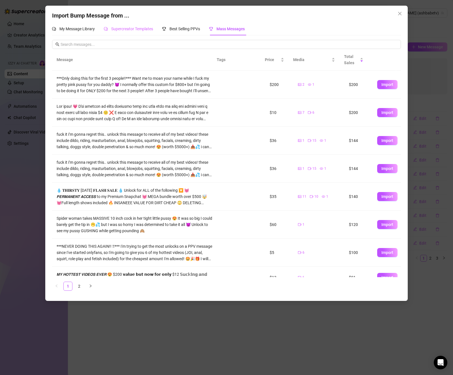
click at [139, 24] on div "Supercreator Templates" at bounding box center [128, 28] width 49 height 13
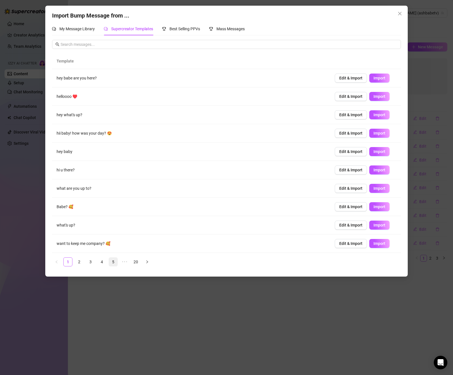
click at [113, 262] on link "5" at bounding box center [113, 262] width 8 height 8
click at [133, 263] on link "7" at bounding box center [135, 262] width 8 height 8
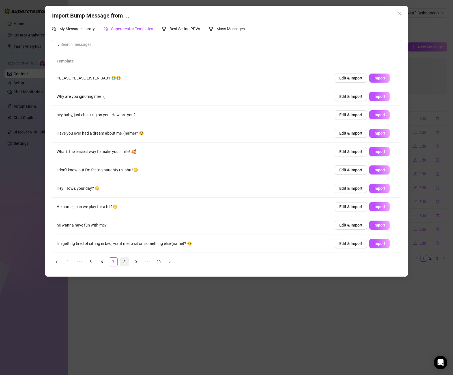
click at [123, 262] on link "8" at bounding box center [124, 262] width 8 height 8
click at [373, 116] on span "Import" at bounding box center [379, 115] width 12 height 5
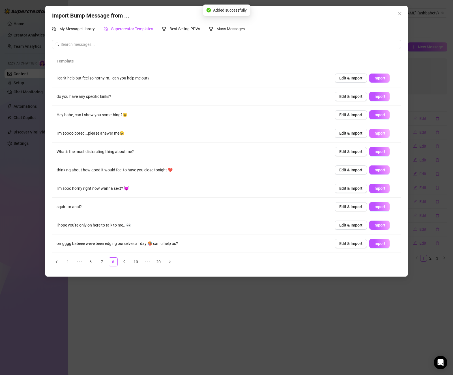
click at [378, 135] on span "Import" at bounding box center [379, 133] width 12 height 5
click at [369, 168] on button "Import" at bounding box center [379, 169] width 20 height 9
click at [375, 190] on span "Import" at bounding box center [379, 188] width 12 height 5
click at [377, 225] on span "Import" at bounding box center [379, 225] width 12 height 5
click at [124, 265] on link "9" at bounding box center [124, 262] width 8 height 8
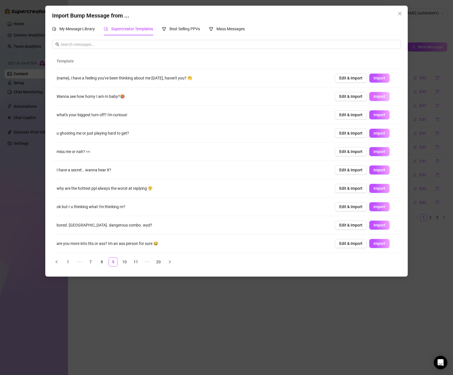
click at [373, 95] on span "Import" at bounding box center [379, 96] width 12 height 5
click at [374, 135] on span "Import" at bounding box center [379, 133] width 12 height 5
click at [373, 207] on span "Import" at bounding box center [379, 206] width 12 height 5
click at [373, 226] on span "Import" at bounding box center [379, 225] width 12 height 5
click at [123, 261] on link "10" at bounding box center [124, 262] width 8 height 8
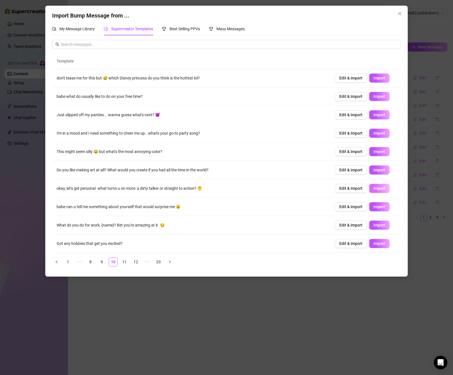
click at [379, 190] on span "Import" at bounding box center [379, 188] width 12 height 5
click at [122, 263] on link "11" at bounding box center [124, 262] width 8 height 8
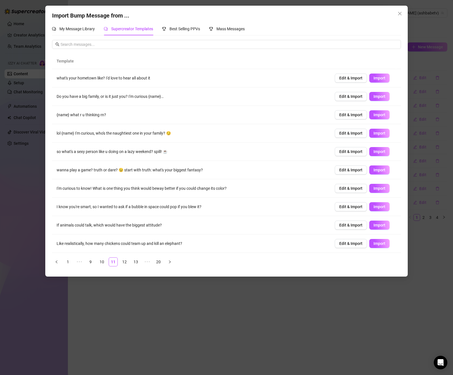
drag, startPoint x: 371, startPoint y: 171, endPoint x: 316, endPoint y: 186, distance: 56.6
click at [373, 171] on span "Import" at bounding box center [379, 170] width 12 height 5
click at [122, 263] on link "12" at bounding box center [124, 262] width 8 height 8
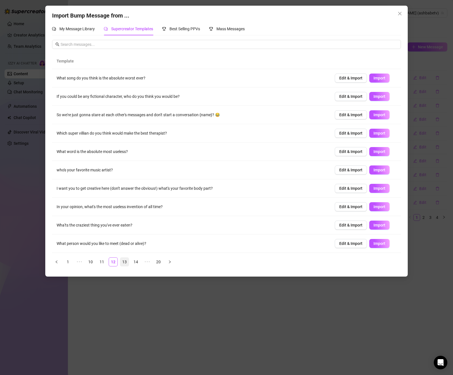
click at [126, 263] on link "13" at bounding box center [124, 262] width 8 height 8
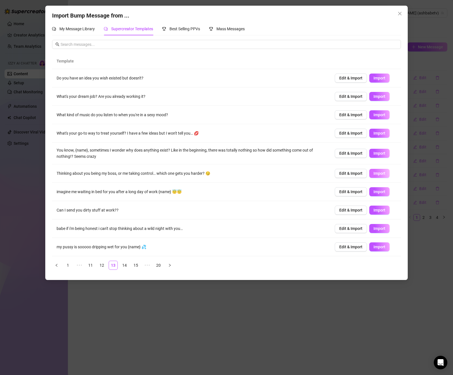
click at [377, 176] on span "Import" at bounding box center [379, 173] width 12 height 5
click at [373, 209] on span "Import" at bounding box center [379, 210] width 12 height 5
click at [373, 228] on span "Import" at bounding box center [379, 228] width 12 height 5
click at [123, 263] on link "14" at bounding box center [124, 265] width 8 height 8
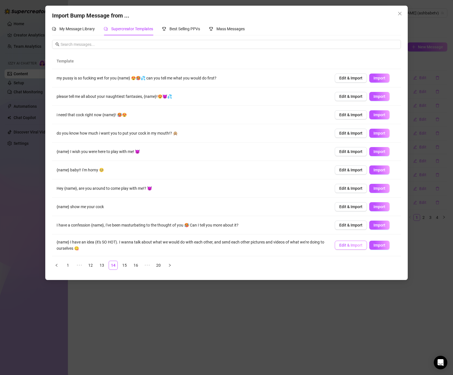
click at [343, 247] on span "Edit & Import" at bounding box center [350, 245] width 23 height 5
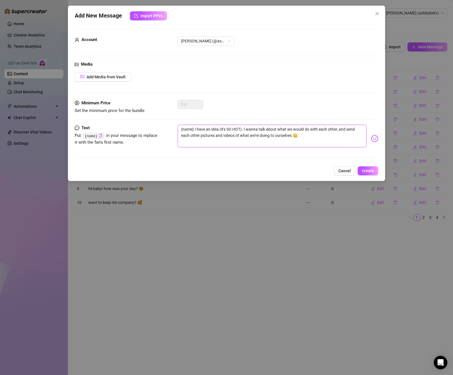
drag, startPoint x: 194, startPoint y: 128, endPoint x: 177, endPoint y: 132, distance: 17.3
click at [177, 132] on div "Text Put {name} in your message to replace it with the fan's first name. {name}…" at bounding box center [226, 139] width 303 height 28
click at [308, 135] on textarea "I have an idea (it's SO HOT). I wanna talk about what we would do with each oth…" at bounding box center [272, 136] width 189 height 23
click at [373, 170] on span "Create" at bounding box center [368, 170] width 12 height 5
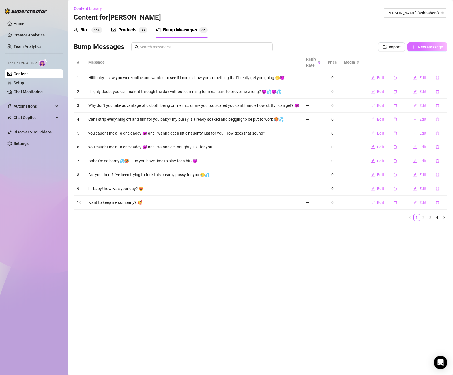
click at [415, 48] on icon "plus" at bounding box center [413, 47] width 4 height 4
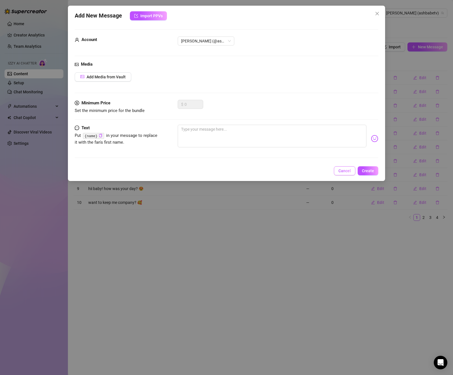
click at [349, 174] on button "Cancel" at bounding box center [344, 170] width 21 height 9
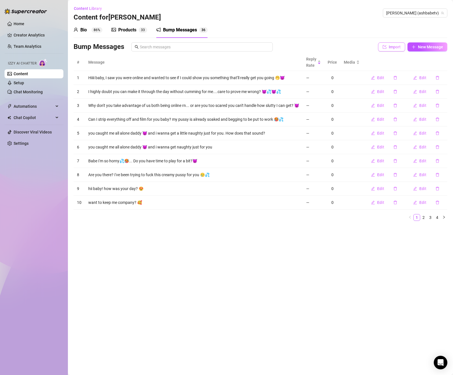
click at [386, 46] on icon "import" at bounding box center [384, 47] width 4 height 4
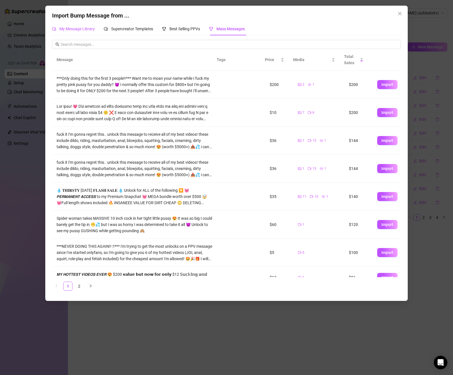
click at [77, 28] on span "My Message Library" at bounding box center [76, 29] width 35 height 5
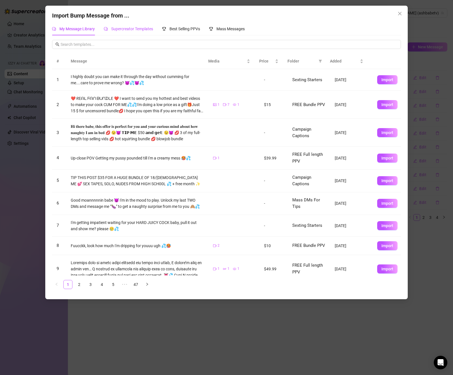
click at [130, 28] on span "Supercreator Templates" at bounding box center [132, 29] width 42 height 5
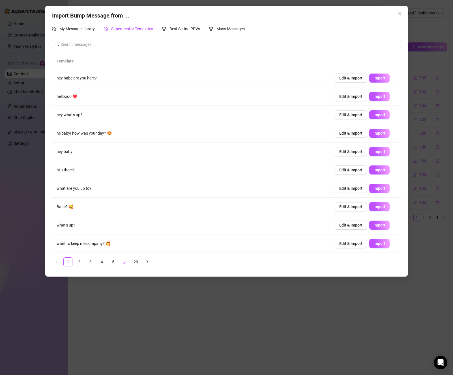
click at [126, 261] on span "•••" at bounding box center [124, 261] width 9 height 9
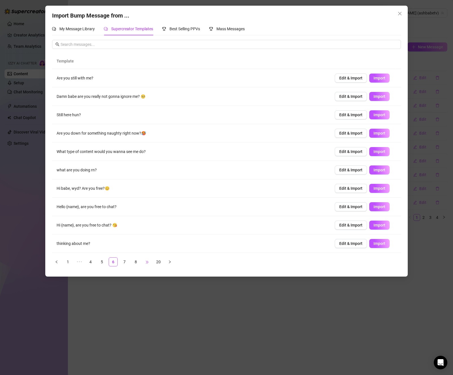
click at [149, 263] on span "•••" at bounding box center [146, 261] width 9 height 9
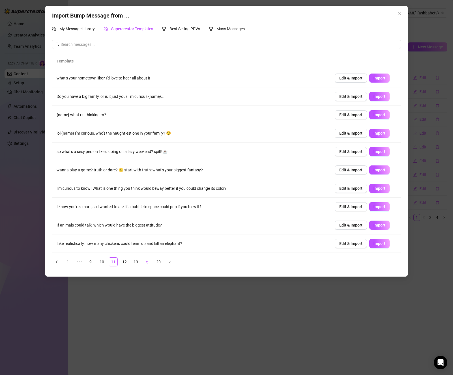
click at [149, 263] on span "•••" at bounding box center [146, 261] width 9 height 9
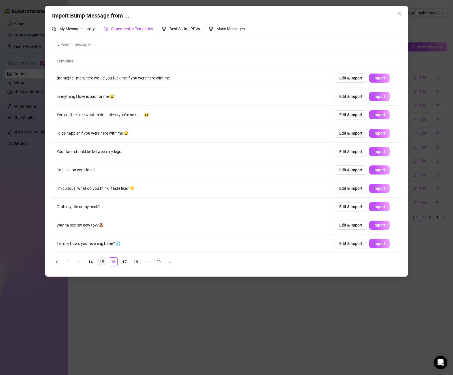
click at [98, 263] on link "15" at bounding box center [102, 262] width 8 height 8
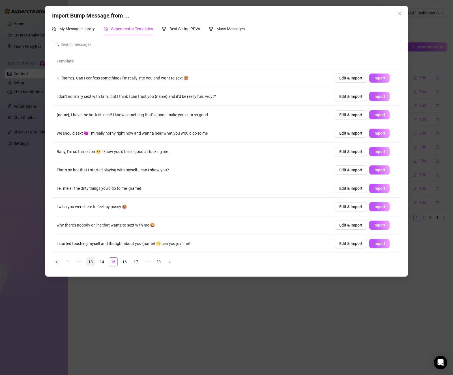
click at [90, 262] on link "13" at bounding box center [90, 262] width 8 height 8
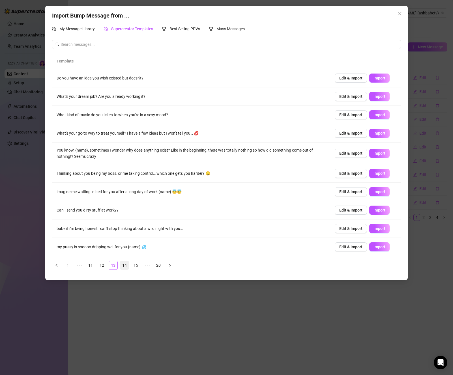
click at [122, 266] on link "14" at bounding box center [124, 265] width 8 height 8
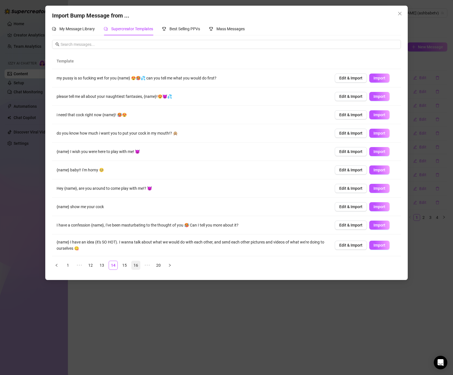
click at [131, 265] on link "16" at bounding box center [135, 265] width 8 height 8
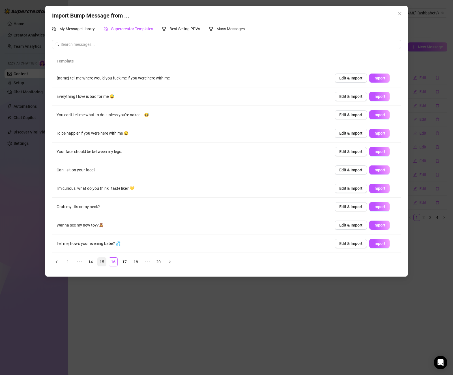
click at [103, 261] on link "15" at bounding box center [102, 262] width 8 height 8
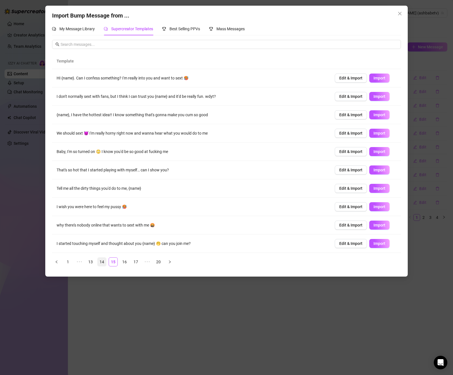
click at [104, 263] on link "14" at bounding box center [102, 262] width 8 height 8
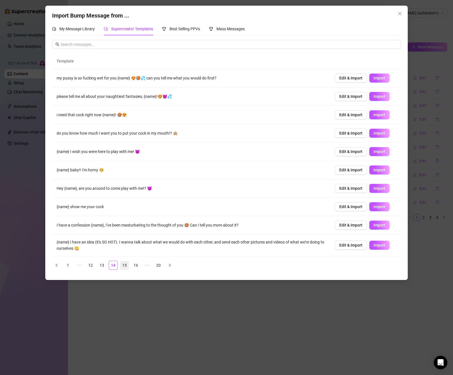
click at [125, 267] on link "15" at bounding box center [124, 265] width 8 height 8
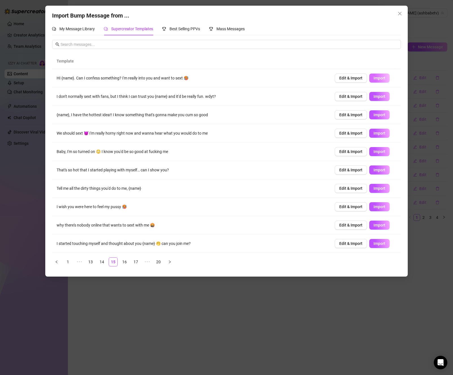
click at [373, 78] on span "Import" at bounding box center [379, 78] width 12 height 5
click at [378, 115] on span "Import" at bounding box center [379, 115] width 12 height 5
click at [378, 135] on span "Import" at bounding box center [379, 133] width 12 height 5
click at [373, 152] on span "Import" at bounding box center [379, 151] width 12 height 5
click at [373, 171] on span "Import" at bounding box center [379, 170] width 12 height 5
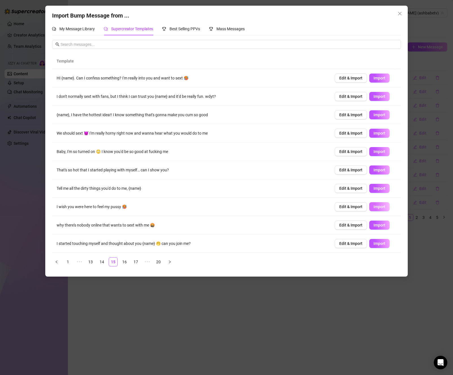
click at [373, 205] on span "Import" at bounding box center [379, 206] width 12 height 5
click at [374, 245] on span "Import" at bounding box center [379, 243] width 12 height 5
click at [125, 260] on link "16" at bounding box center [124, 262] width 8 height 8
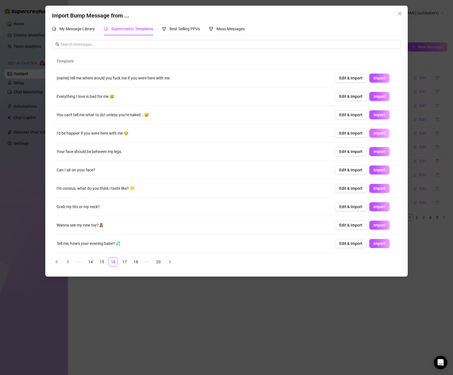
click at [381, 135] on button "Import" at bounding box center [379, 133] width 20 height 9
click at [379, 190] on span "Import" at bounding box center [379, 188] width 12 height 5
click at [373, 205] on span "Import" at bounding box center [379, 206] width 12 height 5
click at [381, 225] on button "Import" at bounding box center [379, 225] width 20 height 9
click at [374, 243] on span "Import" at bounding box center [379, 243] width 12 height 5
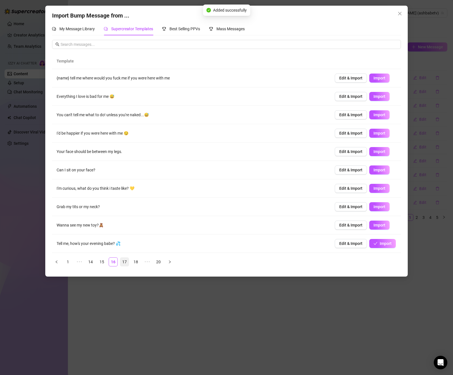
click at [126, 263] on link "17" at bounding box center [124, 262] width 8 height 8
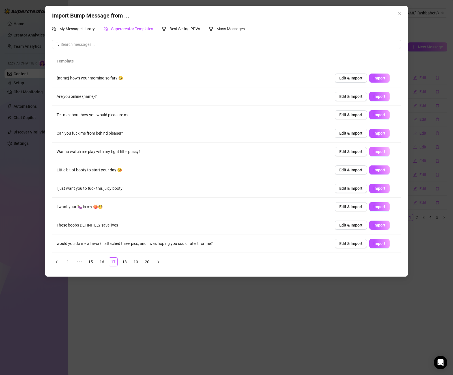
click at [373, 154] on button "Import" at bounding box center [379, 151] width 20 height 9
click at [125, 264] on link "18" at bounding box center [124, 262] width 8 height 8
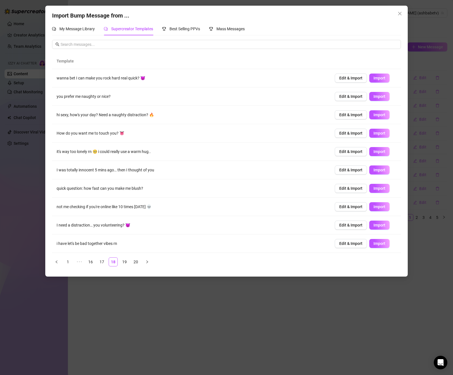
drag, startPoint x: 367, startPoint y: 77, endPoint x: 228, endPoint y: 111, distance: 142.3
click at [369, 77] on button "Import" at bounding box center [379, 78] width 20 height 9
click at [381, 96] on button "Import" at bounding box center [379, 96] width 20 height 9
click at [378, 117] on button "Import" at bounding box center [379, 114] width 20 height 9
click at [351, 154] on span "Edit & Import" at bounding box center [350, 151] width 23 height 5
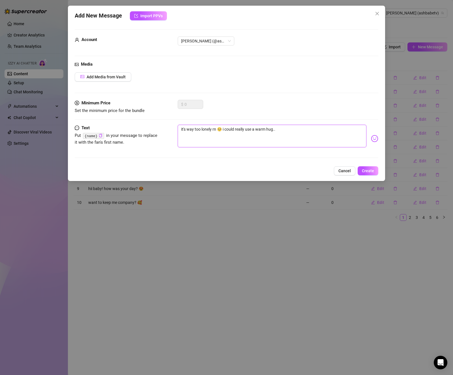
drag, startPoint x: 274, startPoint y: 130, endPoint x: 258, endPoint y: 133, distance: 16.1
click at [258, 133] on textarea "it's way too lonely rn 🥺 i could really use a warm hug.." at bounding box center [272, 136] width 189 height 23
click at [368, 171] on span "Create" at bounding box center [368, 170] width 12 height 5
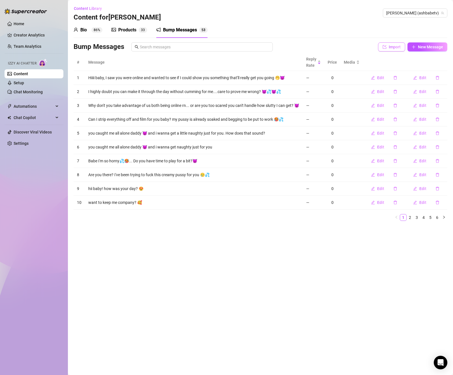
click at [389, 46] on span "Import" at bounding box center [394, 47] width 12 height 5
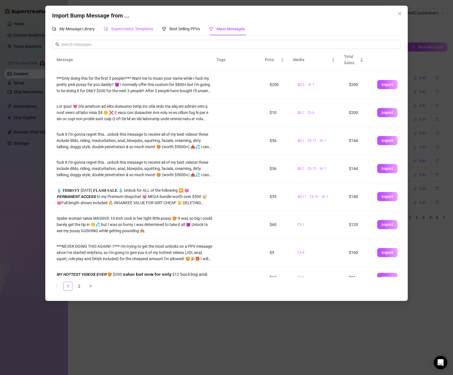
click at [133, 29] on span "Supercreator Templates" at bounding box center [132, 29] width 42 height 5
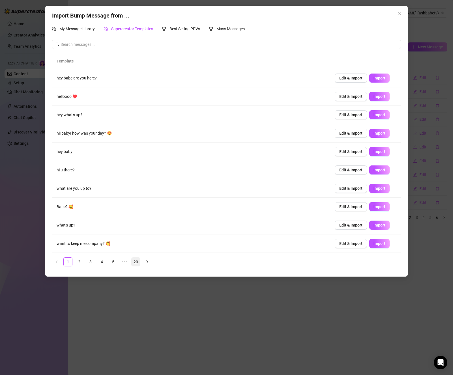
click at [133, 263] on link "20" at bounding box center [135, 262] width 8 height 8
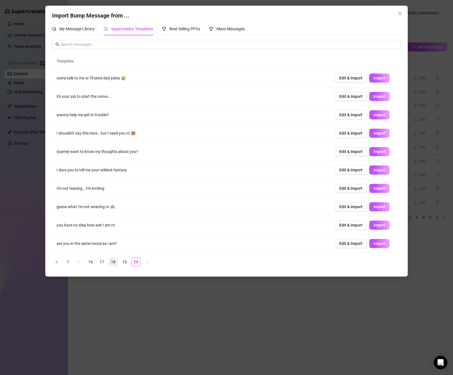
click at [110, 261] on link "18" at bounding box center [113, 262] width 8 height 8
click at [100, 263] on link "17" at bounding box center [102, 262] width 8 height 8
click at [122, 261] on link "18" at bounding box center [124, 262] width 8 height 8
click at [378, 208] on span "Import" at bounding box center [379, 206] width 12 height 5
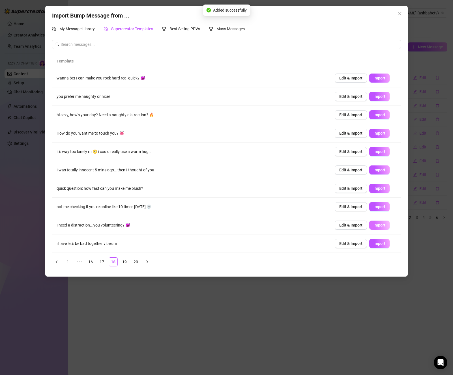
click at [374, 225] on span "Import" at bounding box center [379, 225] width 12 height 5
click at [377, 245] on span "Import" at bounding box center [379, 243] width 12 height 5
click at [126, 262] on link "19" at bounding box center [124, 262] width 8 height 8
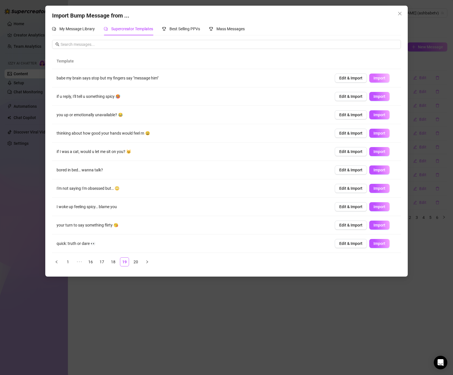
click at [373, 77] on span "Import" at bounding box center [379, 78] width 12 height 5
click at [377, 95] on span "Import" at bounding box center [379, 96] width 12 height 5
click at [373, 116] on span "Import" at bounding box center [379, 115] width 12 height 5
click at [373, 134] on span "Import" at bounding box center [379, 133] width 12 height 5
click at [373, 169] on span "Import" at bounding box center [379, 170] width 12 height 5
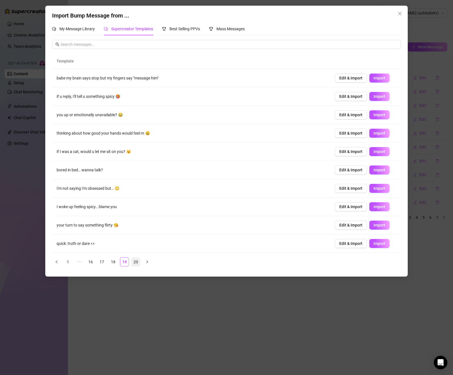
click at [135, 264] on link "20" at bounding box center [135, 262] width 8 height 8
click at [381, 135] on button "Import" at bounding box center [379, 133] width 20 height 9
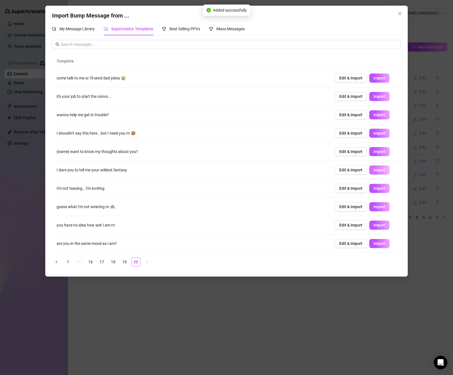
click at [374, 172] on span "Import" at bounding box center [379, 170] width 12 height 5
click at [373, 206] on span "Import" at bounding box center [379, 206] width 12 height 5
click at [373, 225] on span "Import" at bounding box center [379, 225] width 12 height 5
click at [374, 242] on span "Import" at bounding box center [379, 243] width 12 height 5
click at [70, 32] on div "My Message Library" at bounding box center [73, 29] width 43 height 6
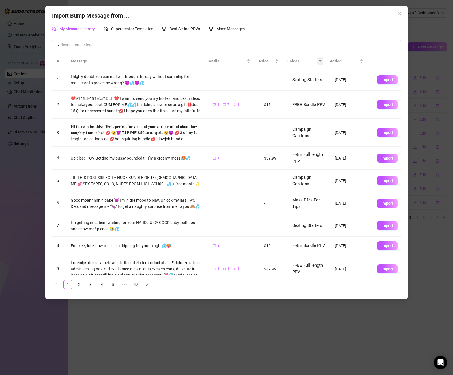
click at [321, 61] on icon "filter" at bounding box center [320, 61] width 3 height 3
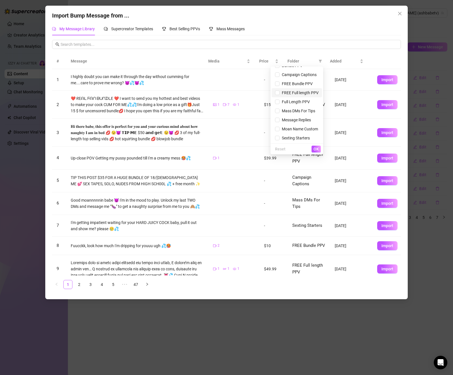
scroll to position [16, 0]
click at [275, 139] on input "checkbox" at bounding box center [277, 137] width 5 height 5
click at [316, 150] on span "OK" at bounding box center [315, 149] width 5 height 5
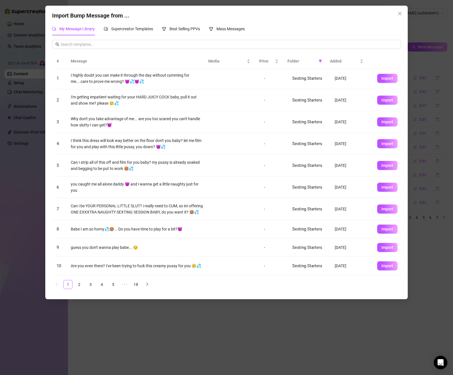
scroll to position [11, 0]
click at [79, 286] on link "2" at bounding box center [79, 284] width 8 height 8
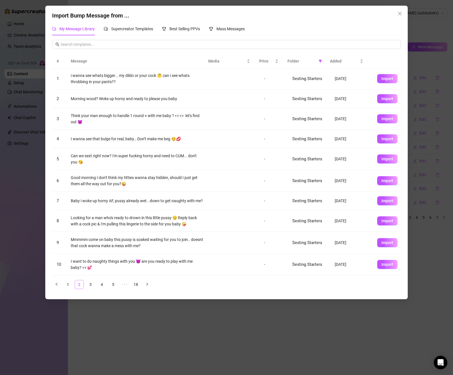
scroll to position [0, 0]
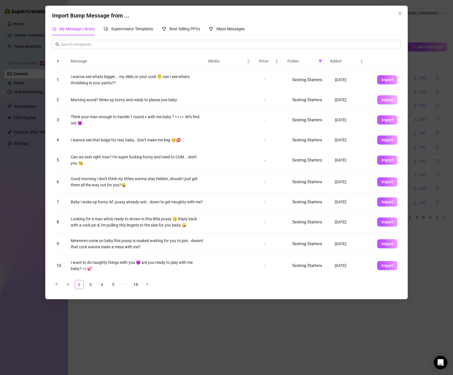
click at [377, 102] on button "Import" at bounding box center [387, 99] width 20 height 9
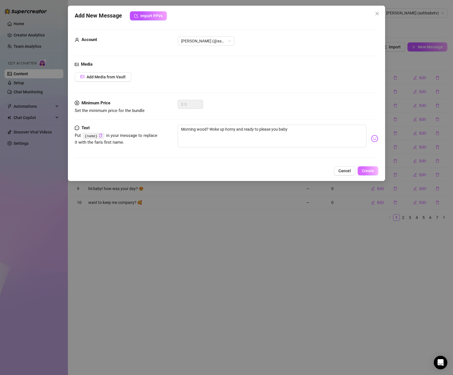
click at [369, 172] on span "Create" at bounding box center [368, 170] width 12 height 5
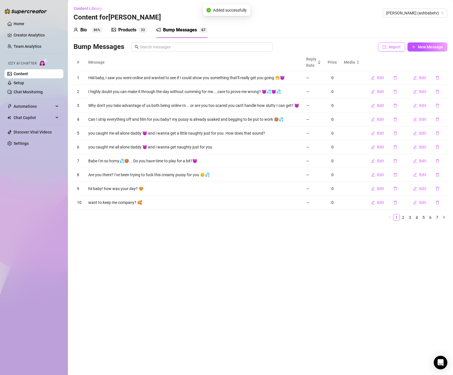
click at [388, 45] on button "Import" at bounding box center [391, 46] width 27 height 9
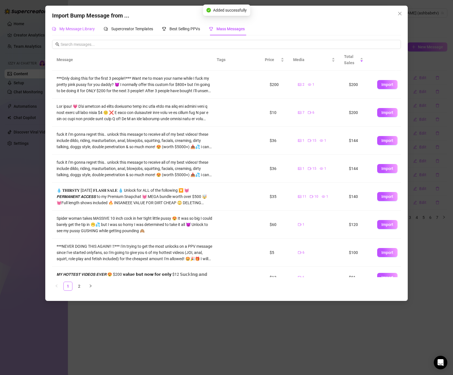
click at [89, 29] on span "My Message Library" at bounding box center [76, 29] width 35 height 5
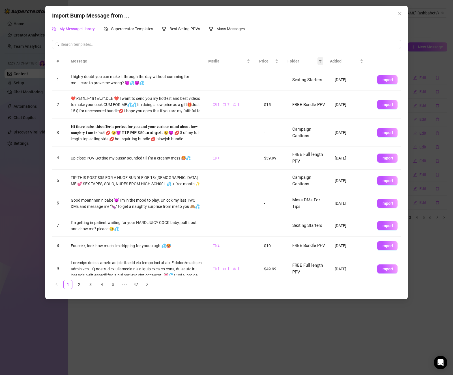
click at [319, 59] on icon "filter" at bounding box center [319, 60] width 3 height 3
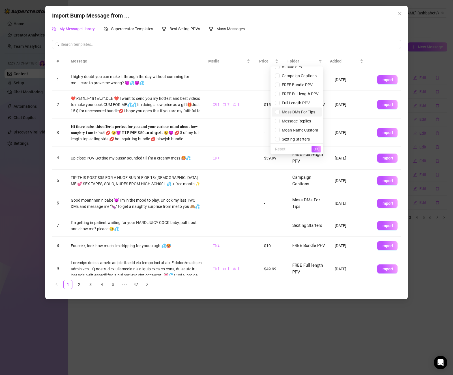
scroll to position [16, 0]
click at [284, 138] on span "Sexting Starters" at bounding box center [294, 137] width 30 height 5
click at [314, 147] on span "OK" at bounding box center [315, 149] width 5 height 5
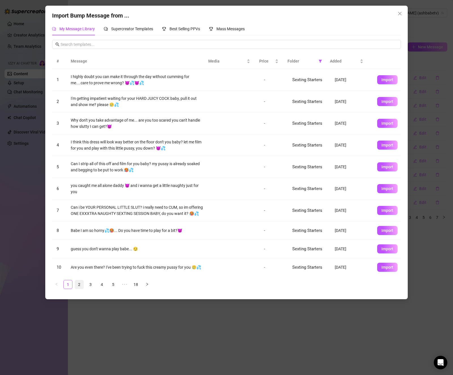
click at [79, 285] on link "2" at bounding box center [79, 284] width 8 height 8
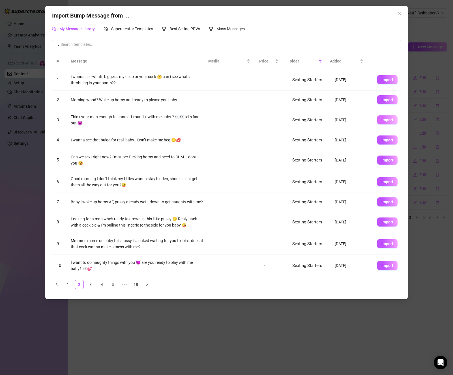
click at [387, 124] on button "Import" at bounding box center [387, 119] width 20 height 9
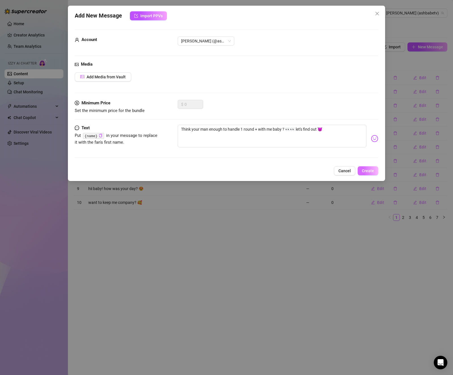
click at [376, 172] on button "Create" at bounding box center [367, 170] width 21 height 9
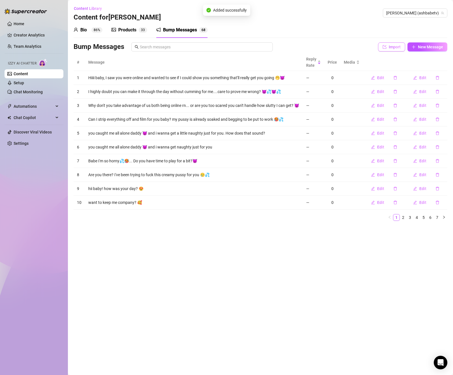
click at [384, 44] on button "Import" at bounding box center [391, 46] width 27 height 9
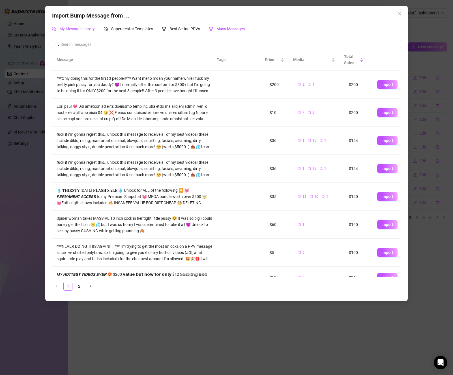
click at [88, 26] on div "My Message Library" at bounding box center [73, 29] width 43 height 6
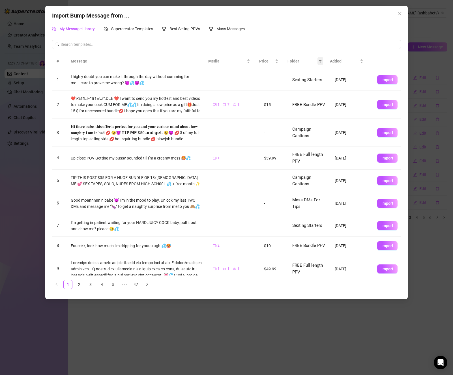
click at [318, 59] on icon "filter" at bounding box center [319, 60] width 3 height 3
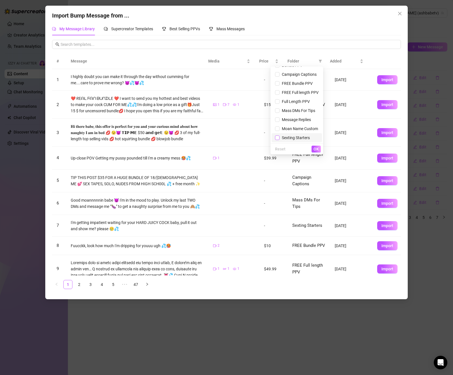
click at [275, 136] on input "checkbox" at bounding box center [277, 137] width 5 height 5
click at [317, 150] on span "OK" at bounding box center [315, 149] width 5 height 5
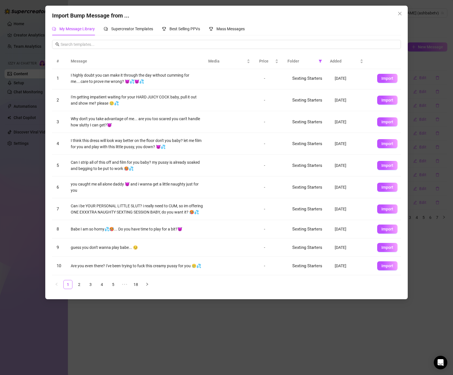
scroll to position [11, 0]
click at [79, 285] on link "2" at bounding box center [79, 284] width 8 height 8
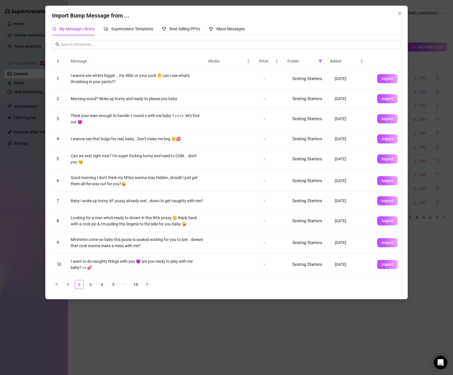
scroll to position [0, 0]
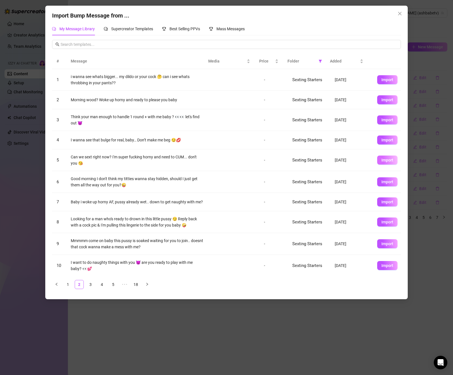
click at [384, 161] on span "Import" at bounding box center [387, 160] width 12 height 5
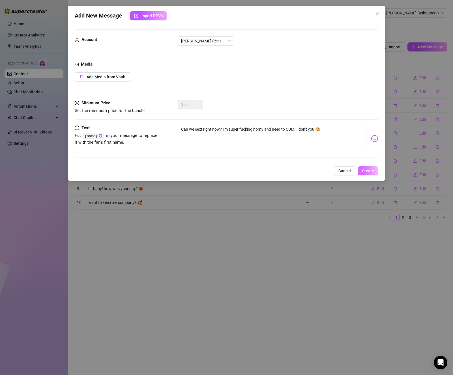
click at [369, 170] on span "Create" at bounding box center [368, 170] width 12 height 5
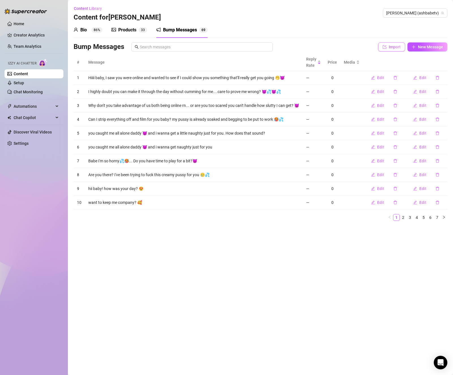
click at [390, 48] on span "Import" at bounding box center [394, 47] width 12 height 5
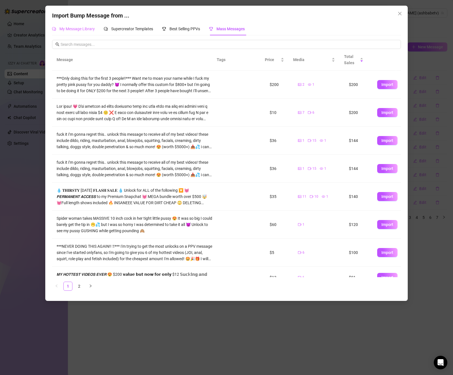
click at [84, 25] on div "My Message Library" at bounding box center [73, 28] width 43 height 13
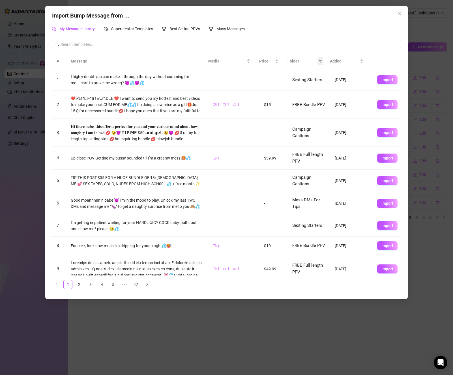
click at [316, 62] on div "Folder" at bounding box center [303, 61] width 33 height 6
click at [318, 61] on icon "filter" at bounding box center [319, 60] width 3 height 3
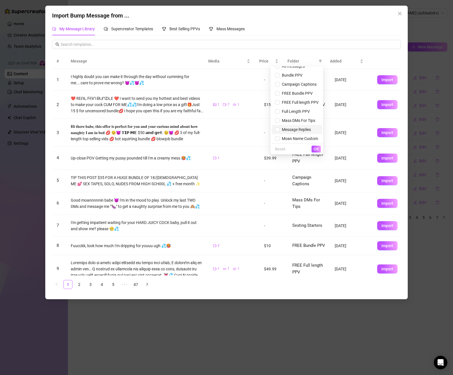
scroll to position [16, 0]
click at [271, 137] on li "Sexting Starters" at bounding box center [296, 137] width 50 height 9
click at [313, 150] on button "OK" at bounding box center [315, 149] width 9 height 7
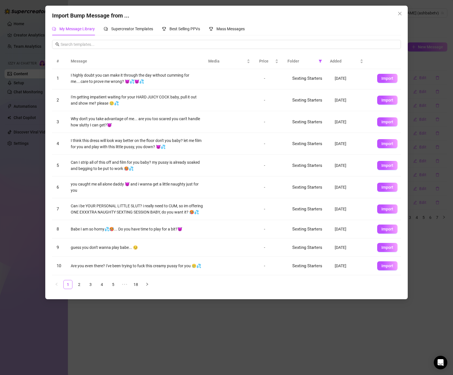
scroll to position [11, 0]
click at [77, 284] on link "2" at bounding box center [79, 284] width 8 height 8
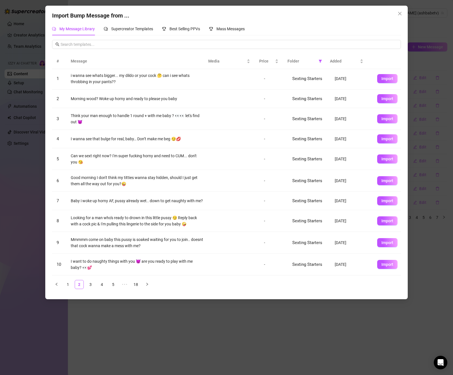
scroll to position [0, 0]
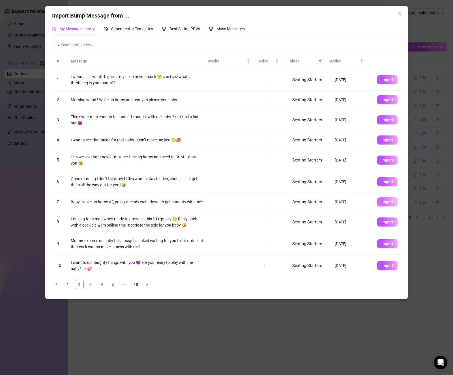
click at [390, 206] on button "Import" at bounding box center [387, 201] width 20 height 9
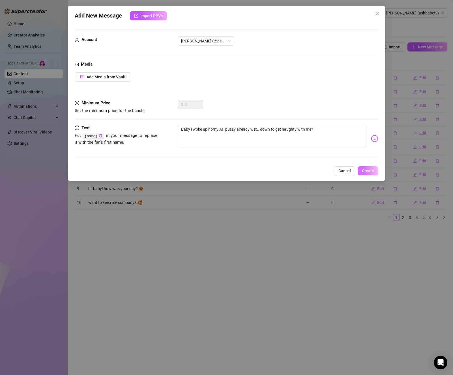
click at [370, 172] on span "Create" at bounding box center [368, 170] width 12 height 5
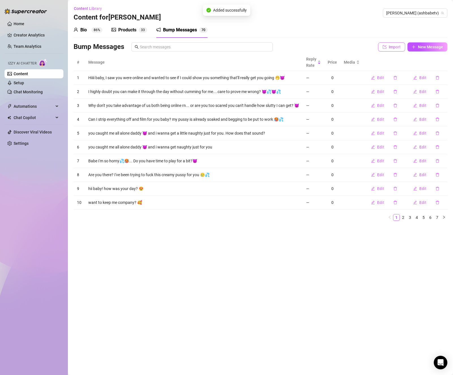
click at [390, 47] on span "Import" at bounding box center [394, 47] width 12 height 5
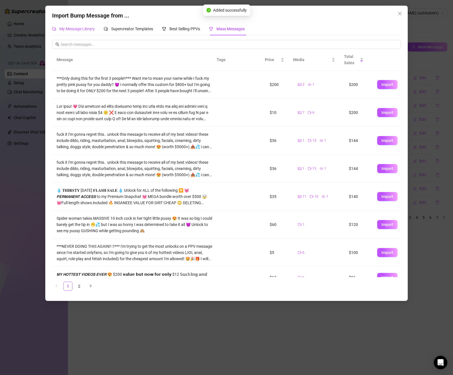
click at [87, 29] on span "My Message Library" at bounding box center [76, 29] width 35 height 5
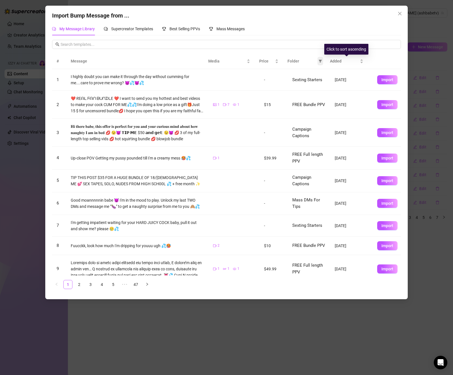
click at [321, 61] on icon "filter" at bounding box center [319, 60] width 3 height 3
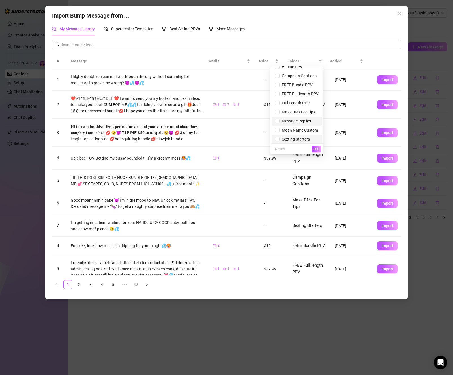
scroll to position [16, 0]
click at [275, 136] on input "checkbox" at bounding box center [277, 137] width 5 height 5
click at [320, 151] on button "OK" at bounding box center [315, 149] width 9 height 7
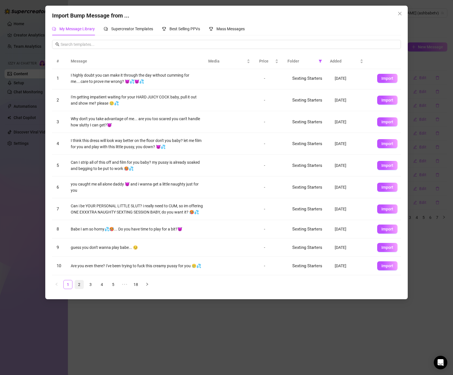
click at [79, 286] on link "2" at bounding box center [79, 284] width 8 height 8
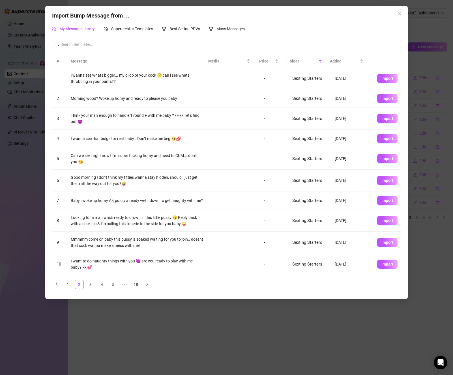
scroll to position [5, 0]
click at [381, 241] on span "Import" at bounding box center [387, 242] width 12 height 5
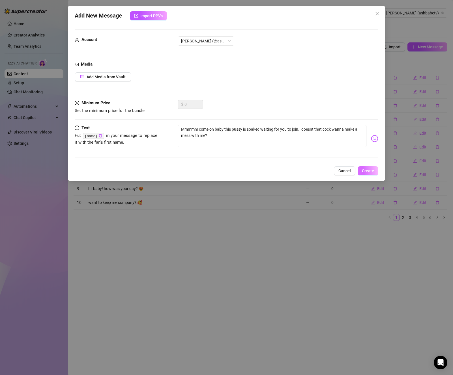
click at [365, 170] on span "Create" at bounding box center [368, 170] width 12 height 5
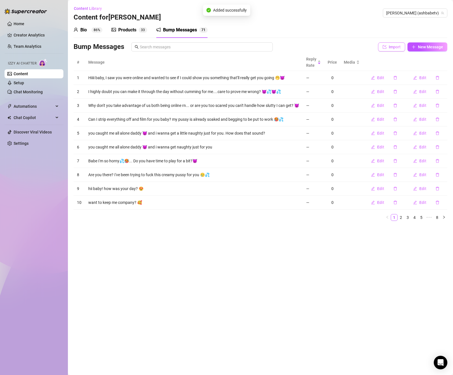
click at [401, 49] on button "Import" at bounding box center [391, 46] width 27 height 9
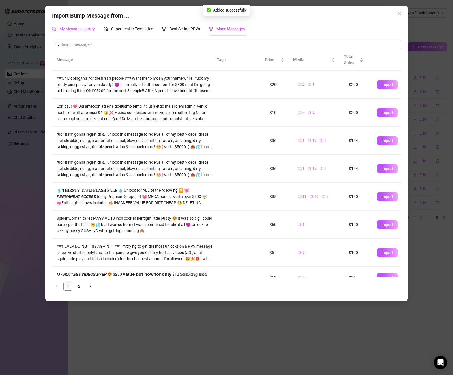
click at [70, 24] on div "My Message Library" at bounding box center [73, 28] width 43 height 13
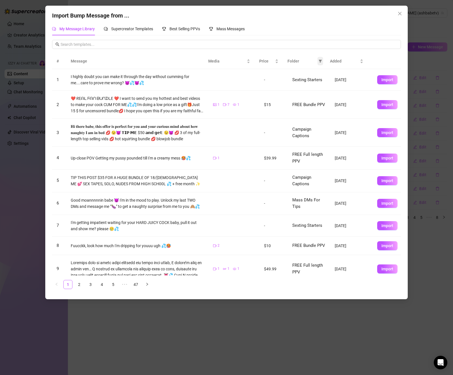
click at [319, 60] on icon "filter" at bounding box center [320, 61] width 3 height 3
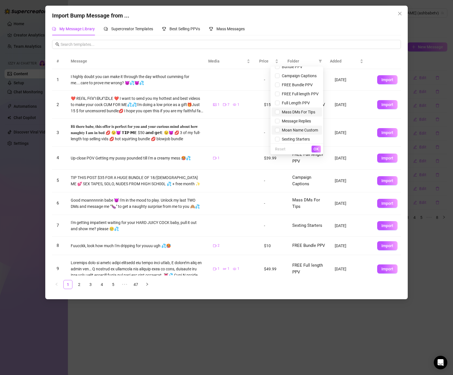
scroll to position [16, 0]
click at [275, 137] on input "checkbox" at bounding box center [277, 137] width 5 height 5
click at [317, 149] on span "OK" at bounding box center [315, 149] width 5 height 5
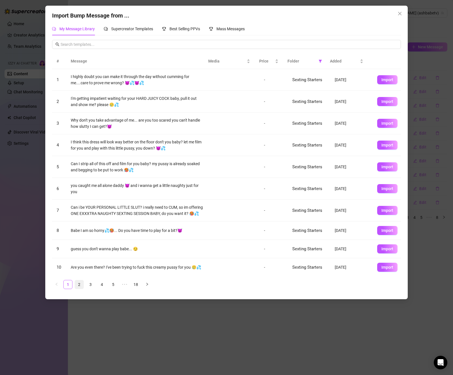
click at [80, 285] on link "2" at bounding box center [79, 284] width 8 height 8
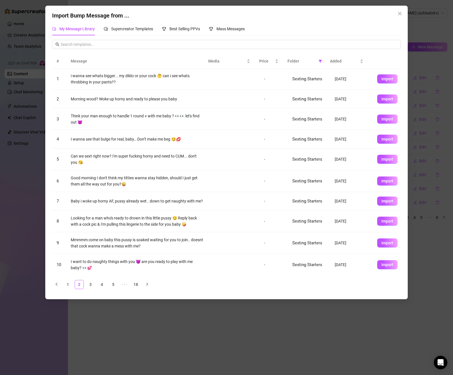
scroll to position [3, 0]
click at [381, 266] on span "Import" at bounding box center [387, 264] width 12 height 5
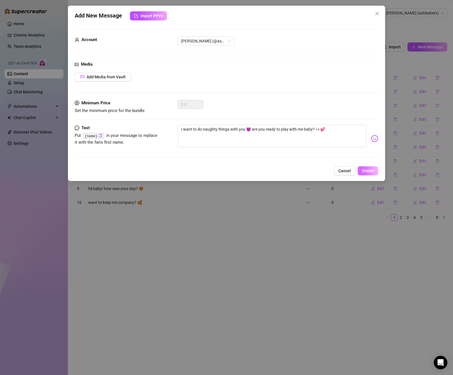
click at [373, 169] on span "Create" at bounding box center [368, 170] width 12 height 5
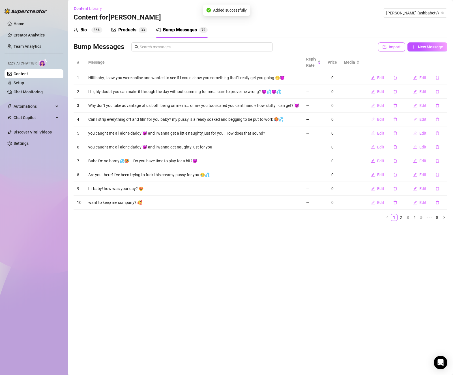
click at [397, 47] on span "Import" at bounding box center [394, 47] width 12 height 5
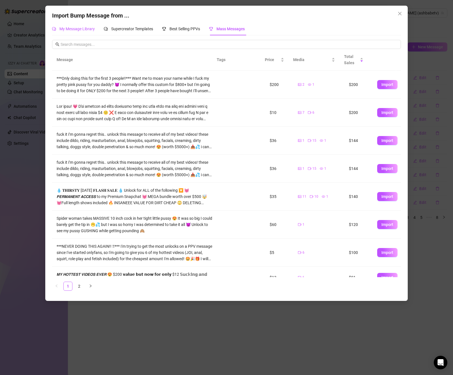
click at [76, 27] on span "My Message Library" at bounding box center [76, 29] width 35 height 5
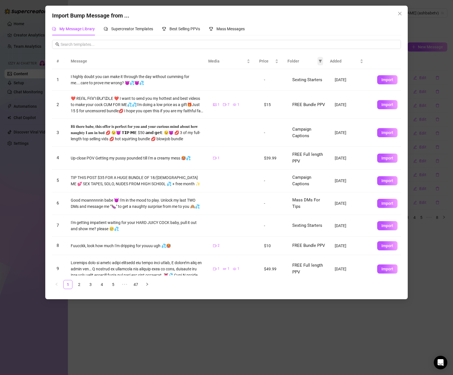
click at [320, 62] on icon "filter" at bounding box center [320, 61] width 3 height 3
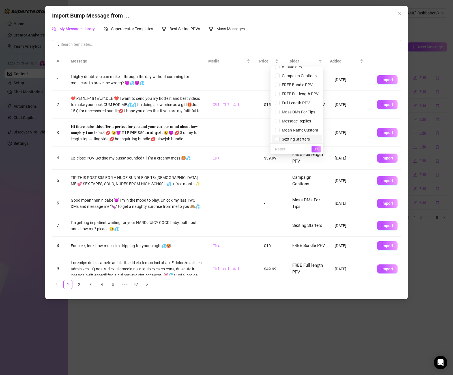
scroll to position [16, 0]
click at [280, 139] on span "Sexting Starters" at bounding box center [294, 137] width 30 height 5
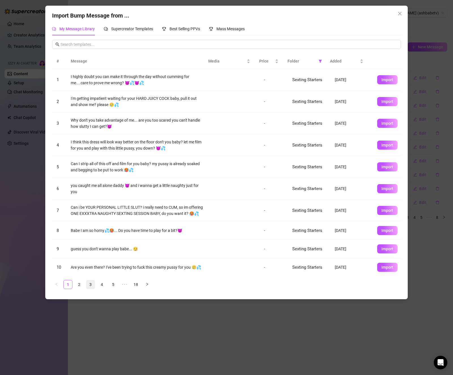
click at [89, 284] on link "3" at bounding box center [90, 284] width 8 height 8
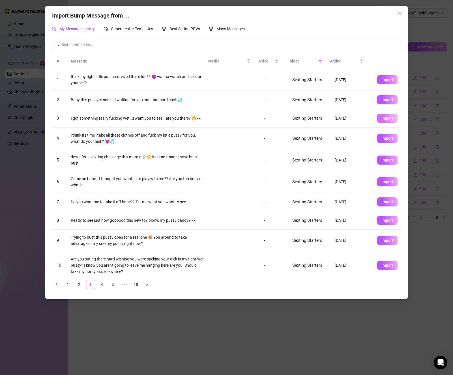
click at [382, 120] on span "Import" at bounding box center [387, 118] width 12 height 5
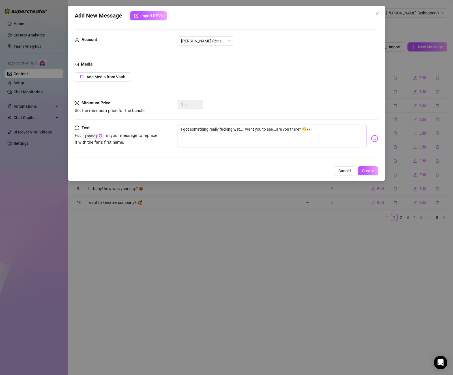
drag, startPoint x: 234, startPoint y: 129, endPoint x: 220, endPoint y: 130, distance: 14.4
click at [220, 130] on textarea "I got something really fucking wet...i want you to see...are you there? 🫢👀" at bounding box center [272, 136] width 189 height 23
click at [367, 168] on span "Create" at bounding box center [368, 170] width 12 height 5
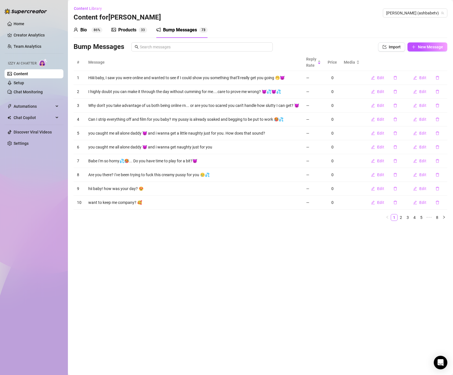
click at [115, 30] on icon "picture" at bounding box center [113, 30] width 5 height 4
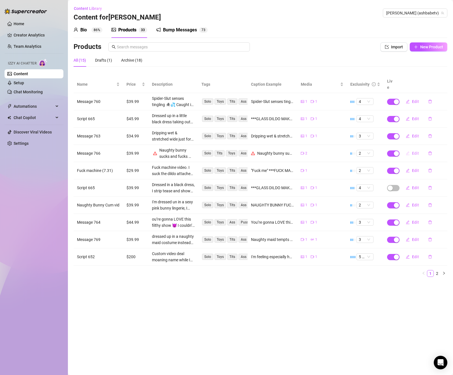
click at [418, 149] on button "Edit" at bounding box center [412, 153] width 22 height 9
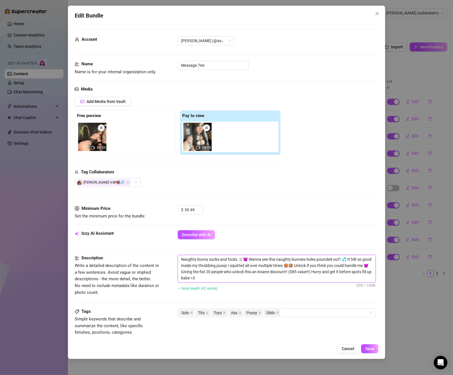
click at [214, 272] on textarea "Naughty bunny sucks and fucks 🐰😈 Wanna see this naughty bunnies holes pounded o…" at bounding box center [276, 268] width 197 height 27
click at [216, 272] on textarea "Naughty bunny sucks and fucks 🐰😈 Wanna see this naughty bunnies holes pounded o…" at bounding box center [276, 268] width 197 height 27
click at [215, 272] on textarea "Naughty bunny sucks and fucks 🐰😈 Wanna see this naughty bunnies holes pounded o…" at bounding box center [276, 268] width 197 height 27
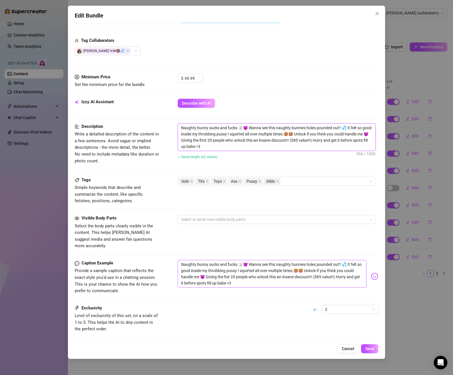
scroll to position [163, 0]
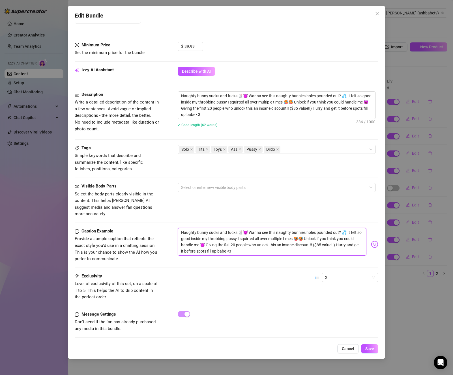
click at [245, 238] on textarea "Naughty bunny sucks and fucks 🐰😈 Wanna see this naughty bunnies holes pounded o…" at bounding box center [272, 242] width 189 height 28
click at [372, 350] on span "Save" at bounding box center [369, 348] width 9 height 5
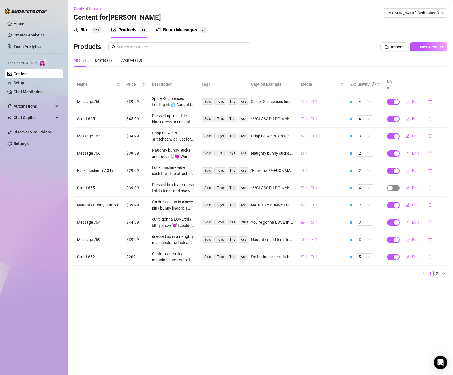
click at [395, 185] on span "button" at bounding box center [393, 188] width 12 height 6
click at [434, 168] on span "OK" at bounding box center [431, 168] width 5 height 5
click at [437, 270] on link "2" at bounding box center [437, 273] width 6 height 6
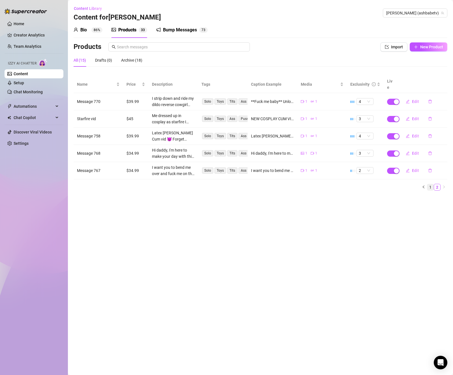
click at [430, 184] on link "1" at bounding box center [430, 187] width 6 height 6
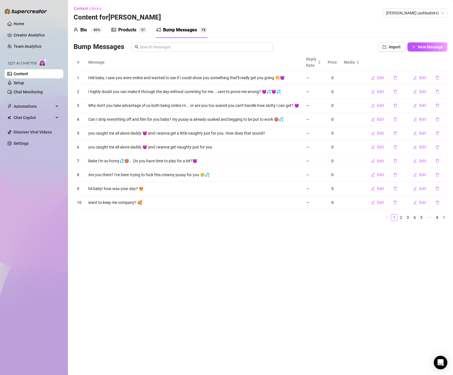
click at [119, 32] on div "Products" at bounding box center [127, 30] width 18 height 7
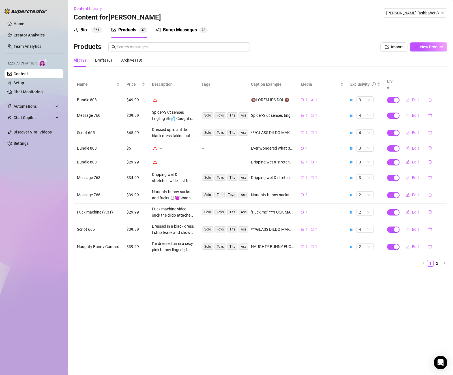
click at [412, 98] on span "Edit" at bounding box center [415, 100] width 7 height 5
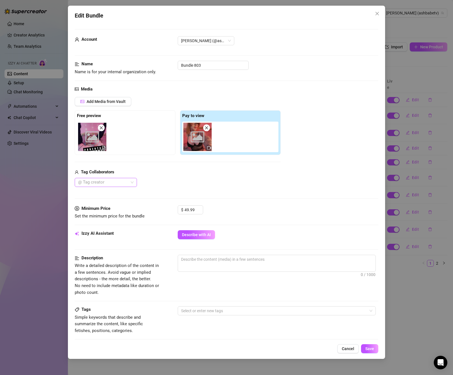
click at [114, 182] on div at bounding box center [103, 182] width 54 height 8
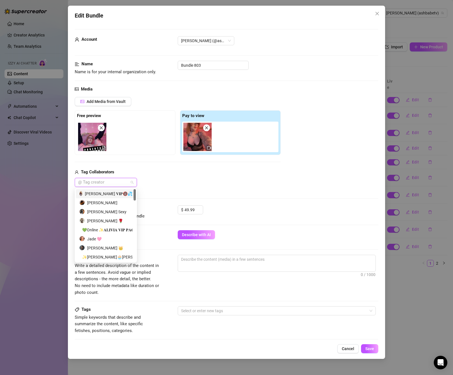
click at [117, 193] on div "[PERSON_NAME] 𝐕𝐈𝐏🔞💦" at bounding box center [105, 194] width 53 height 6
click at [171, 174] on div "Tag Collaborators" at bounding box center [178, 172] width 206 height 7
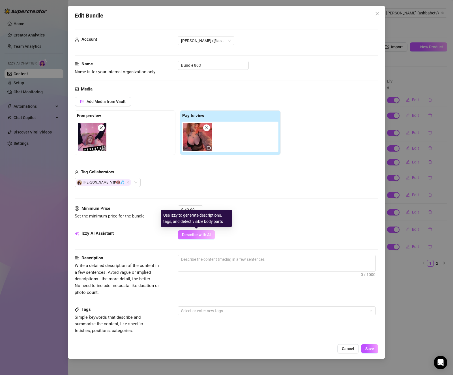
click at [200, 234] on span "Describe with AI" at bounding box center [196, 234] width 29 height 5
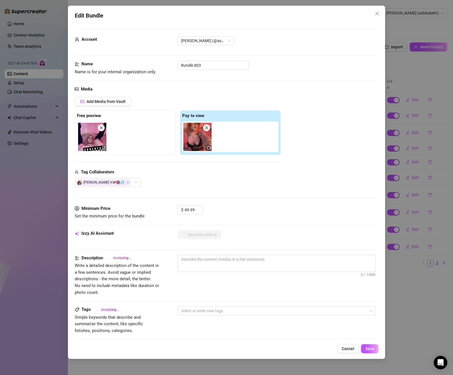
type textarea "[PERSON_NAME]"
type textarea "Ashley lounges"
type textarea "Ashley lounges on"
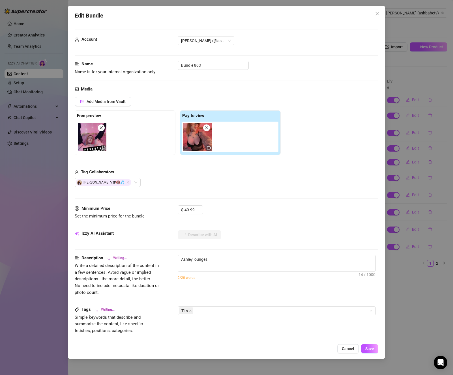
type textarea "Ashley lounges on"
type textarea "Ashley lounges on a"
type textarea "Ashley lounges on a bed"
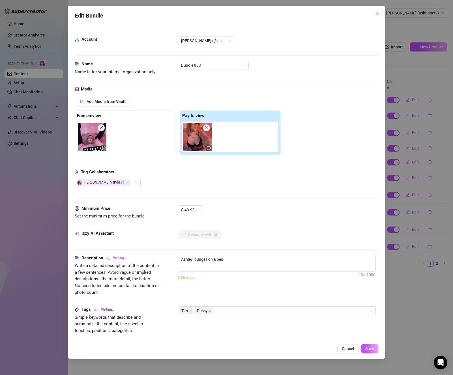
type textarea "Ashley lounges on a bed in"
type textarea "Ashley lounges on a bed in black"
type textarea "Ashley lounges on a bed in black lingerie"
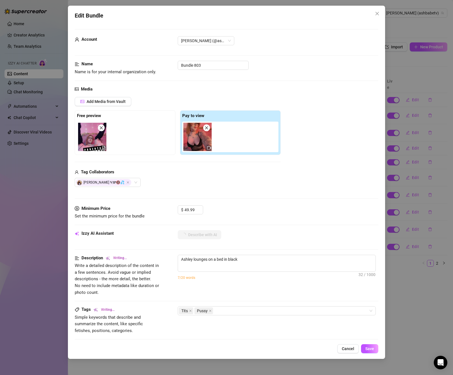
type textarea "Ashley lounges on a bed in black lingerie"
type textarea "Ashley lounges on a bed in black lingerie and"
type textarea "Ashley lounges on a bed in black lingerie and thigh-high"
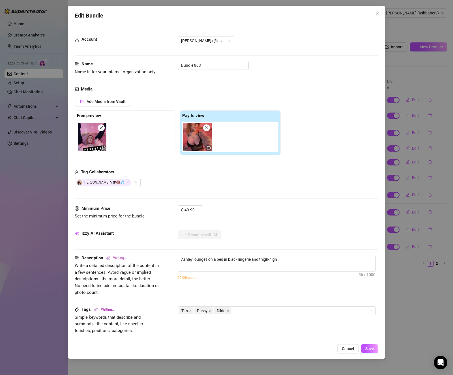
type textarea "Ashley lounges on a bed in black lingerie and thigh-high stockings,"
type textarea "Ashley lounges on a bed in black lingerie and thigh-high stockings, showing"
type textarea "Ashley lounges on a bed in black lingerie and thigh-high stockings, showing off"
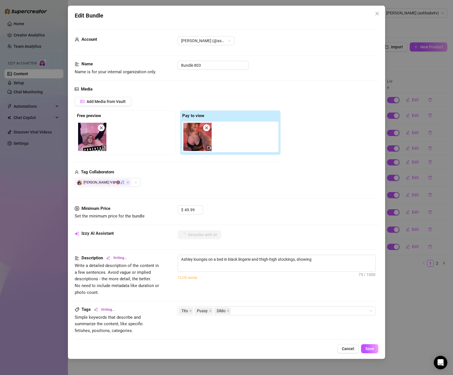
type textarea "Ashley lounges on a bed in black lingerie and thigh-high stockings, showing off"
type textarea "Ashley lounges on a bed in black lingerie and thigh-high stockings, showing off…"
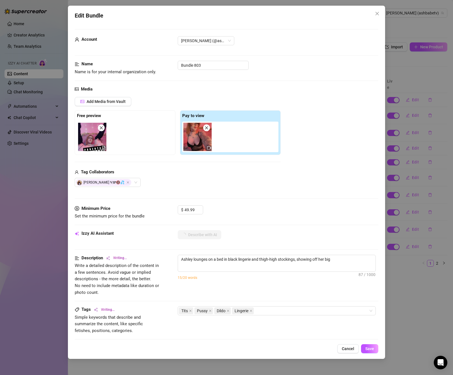
type textarea "Ashley lounges on a bed in black lingerie and thigh-high stockings, showing off…"
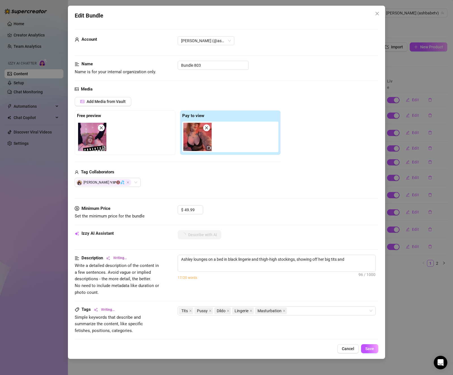
type textarea "Ashley lounges on a bed in black lingerie and thigh-high stockings, showing off…"
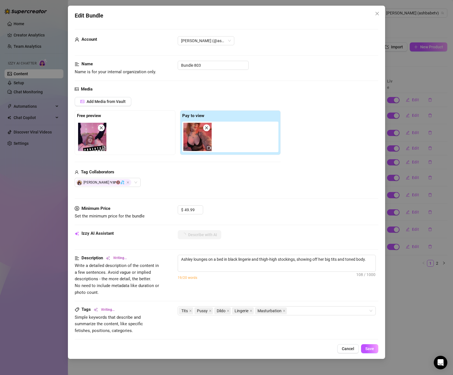
type textarea "Ashley lounges on a bed in black lingerie and thigh-high stockings, showing off…"
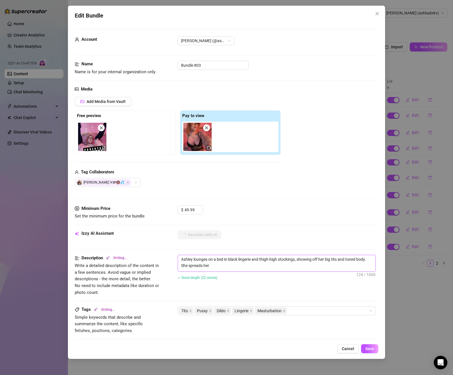
type textarea "Ashley lounges on a bed in black lingerie and thigh-high stockings, showing off…"
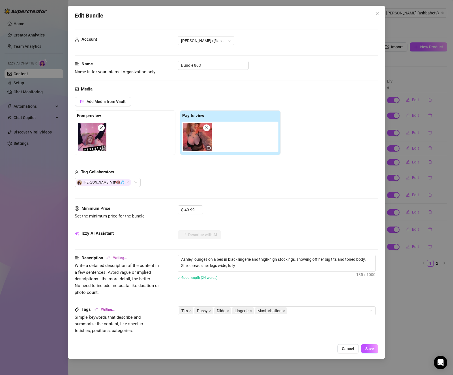
type textarea "Ashley lounges on a bed in black lingerie and thigh-high stockings, showing off…"
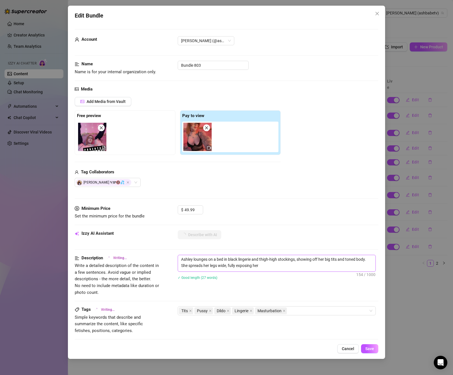
type textarea "Ashley lounges on a bed in black lingerie and thigh-high stockings, showing off…"
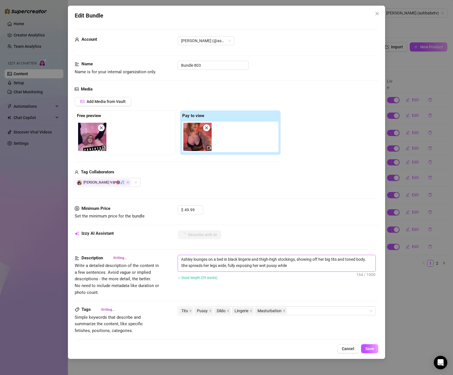
type textarea "Ashley lounges on a bed in black lingerie and thigh-high stockings, showing off…"
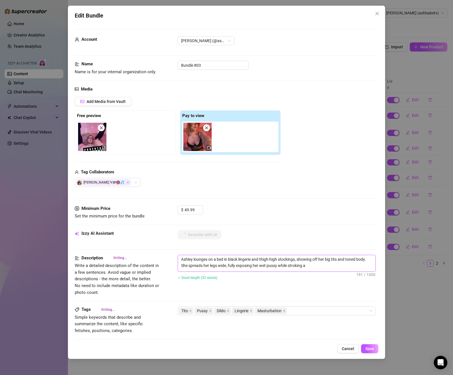
type textarea "Ashley lounges on a bed in black lingerie and thigh-high stockings, showing off…"
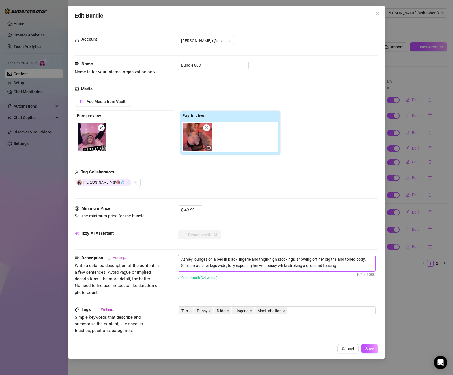
type textarea "Ashley lounges on a bed in black lingerie and thigh-high stockings, showing off…"
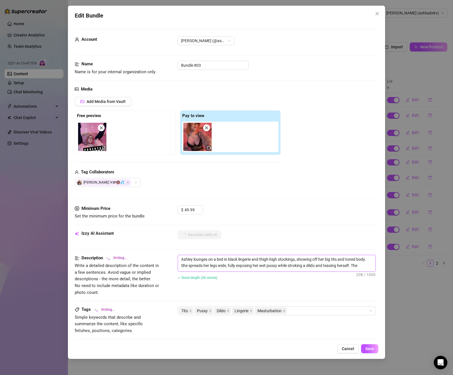
type textarea "Ashley lounges on a bed in black lingerie and thigh-high stockings, showing off…"
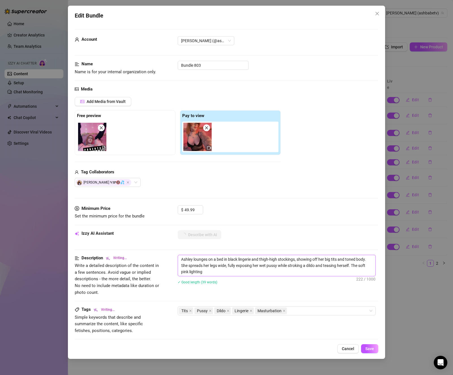
type textarea "Ashley lounges on a bed in black lingerie and thigh-high stockings, showing off…"
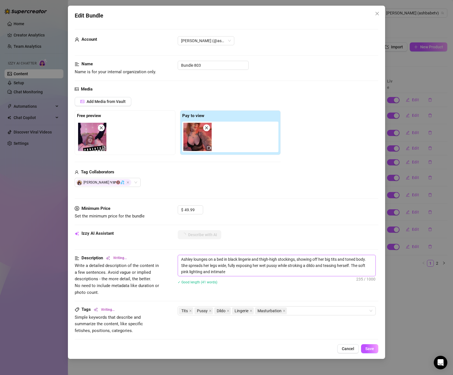
type textarea "Ashley lounges on a bed in black lingerie and thigh-high stockings, showing off…"
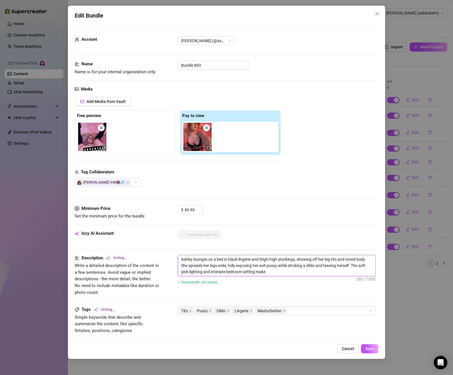
type textarea "Ashley lounges on a bed in black lingerie and thigh-high stockings, showing off…"
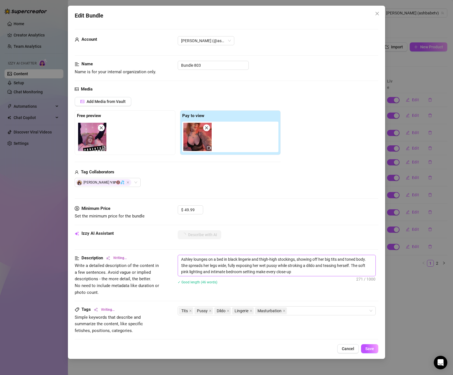
type textarea "Ashley lounges on a bed in black lingerie and thigh-high stockings, showing off…"
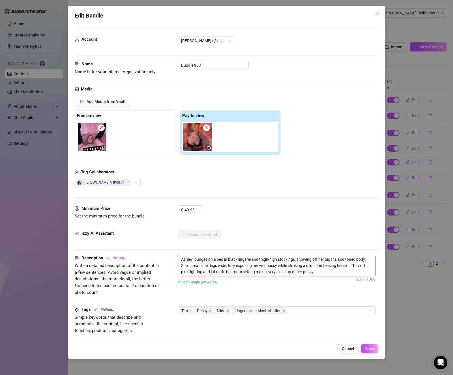
type textarea "Ashley lounges on a bed in black lingerie and thigh-high stockings, showing off…"
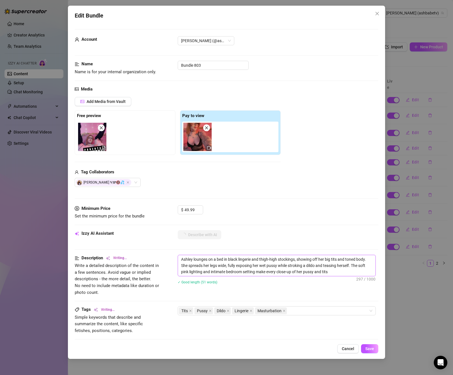
type textarea "Ashley lounges on a bed in black lingerie and thigh-high stockings, showing off…"
click at [372, 350] on span "Save" at bounding box center [369, 348] width 9 height 5
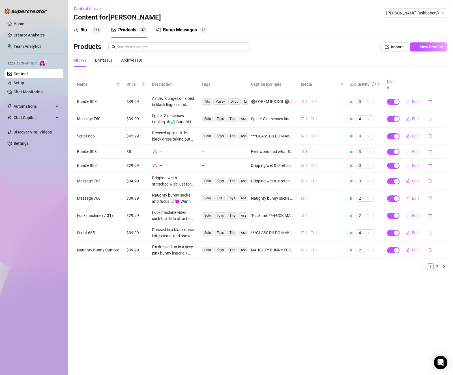
click at [409, 150] on icon "edit" at bounding box center [407, 152] width 4 height 4
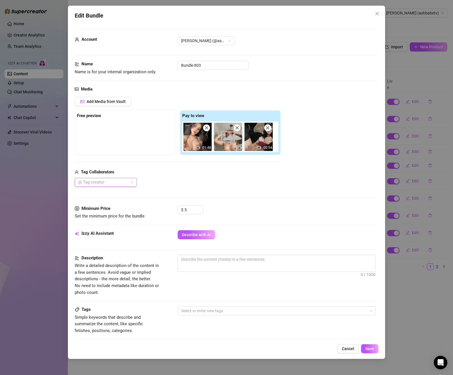
click at [127, 182] on div at bounding box center [103, 182] width 54 height 8
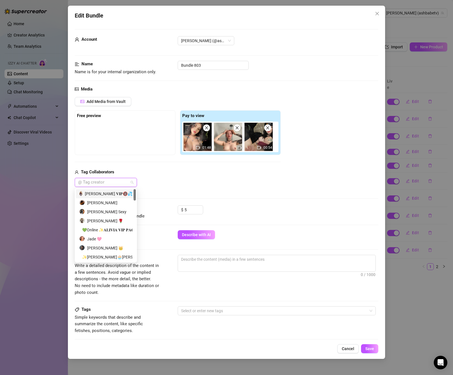
click at [116, 192] on div "[PERSON_NAME] 𝐕𝐈𝐏🔞💦" at bounding box center [105, 194] width 53 height 6
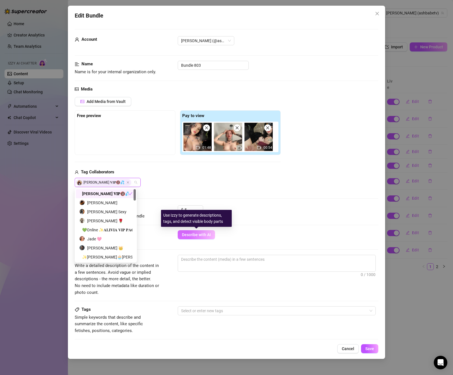
click at [192, 234] on span "Describe with AI" at bounding box center [196, 234] width 29 height 5
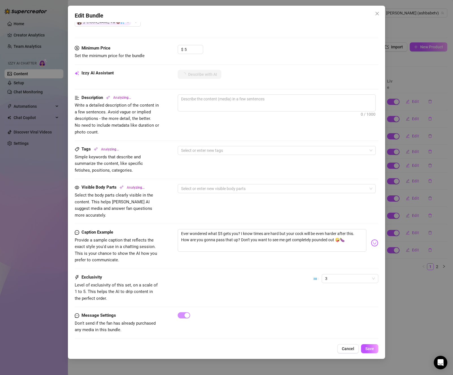
scroll to position [161, 0]
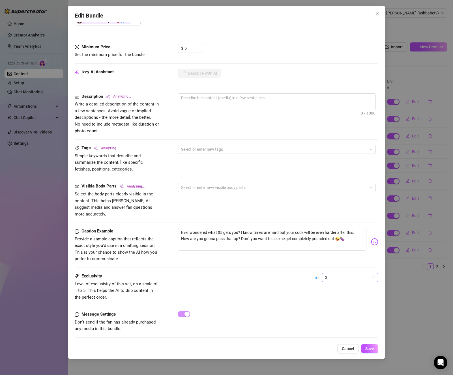
click at [343, 273] on span "3" at bounding box center [350, 277] width 50 height 8
click at [342, 284] on div "1 - Least Exclusive" at bounding box center [344, 282] width 47 height 6
type textarea "[PERSON_NAME]"
type textarea "Ashley teases"
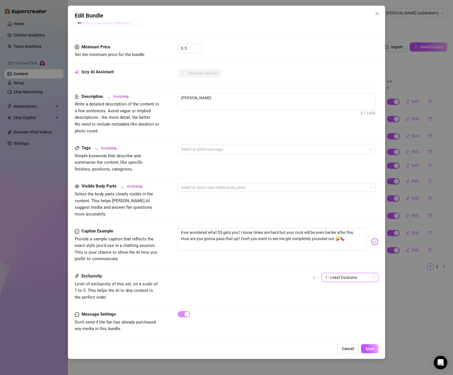
type textarea "Ashley teases"
type textarea "Ashley teases in"
type textarea "Ashley teases in a"
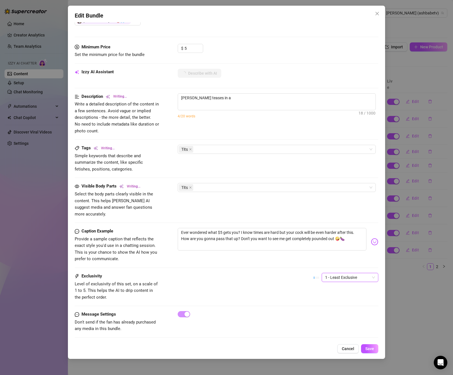
type textarea "Ashley teases in a black"
type textarea "Ashley teases in a black leather"
type textarea "Ashley teases in a black leather corset"
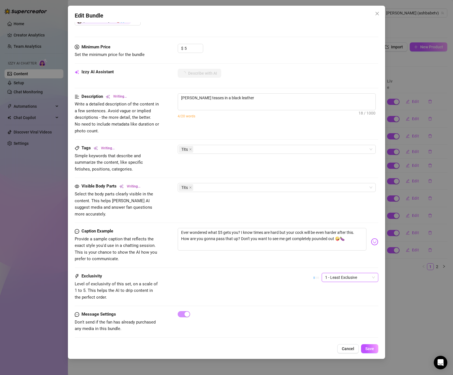
type textarea "Ashley teases in a black leather corset"
type textarea "Ashley teases in a black leather corset and"
type textarea "Ashley teases in a black leather corset and fishnet"
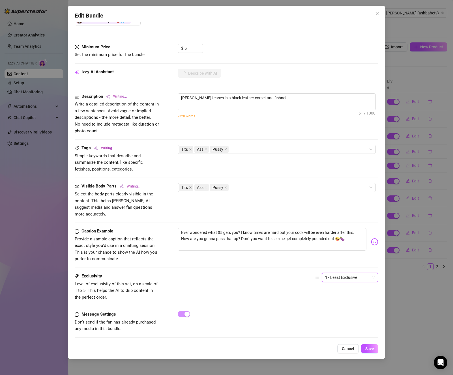
type textarea "Ashley teases in a black leather corset and fishnet bodysuit,"
type textarea "Ashley teases in a black leather corset and fishnet bodysuit, showing"
type textarea "Ashley teases in a black leather corset and fishnet bodysuit, showing off"
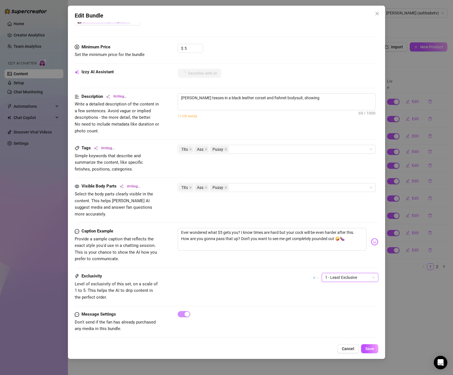
type textarea "Ashley teases in a black leather corset and fishnet bodysuit, showing off"
type textarea "Ashley teases in a black leather corset and fishnet bodysuit, showing off her"
type textarea "Ashley teases in a black leather corset and fishnet bodysuit, showing off her b…"
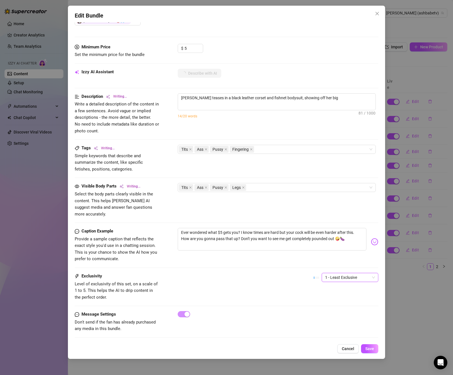
type textarea "Ashley teases in a black leather corset and fishnet bodysuit, showing off her b…"
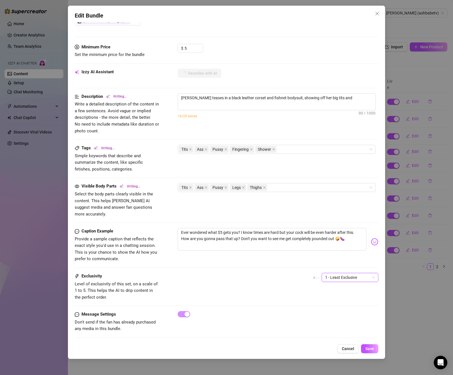
type textarea "Ashley teases in a black leather corset and fishnet bodysuit, showing off her b…"
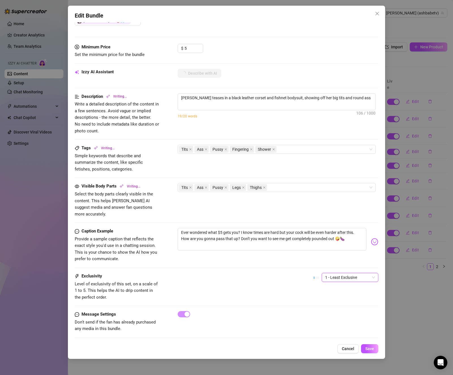
type textarea "Ashley teases in a black leather corset and fishnet bodysuit, showing off her b…"
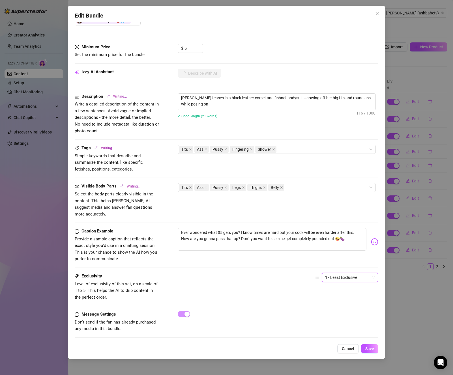
type textarea "Ashley teases in a black leather corset and fishnet bodysuit, showing off her b…"
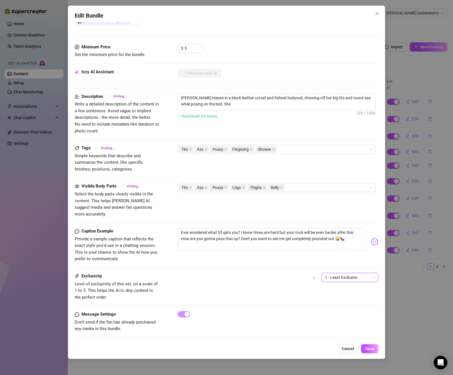
type textarea "Ashley teases in a black leather corset and fishnet bodysuit, showing off her b…"
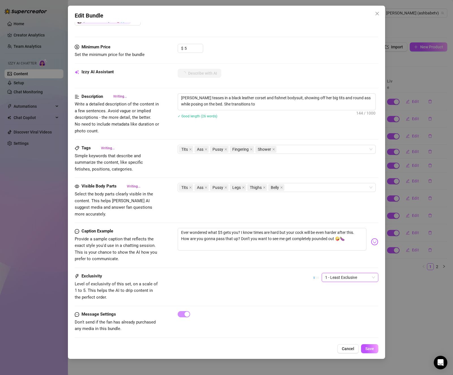
type textarea "Ashley teases in a black leather corset and fishnet bodysuit, showing off her b…"
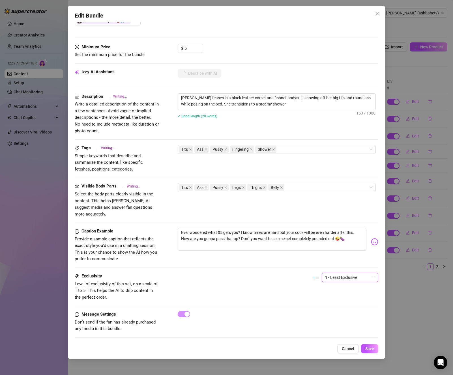
type textarea "Ashley teases in a black leather corset and fishnet bodysuit, showing off her b…"
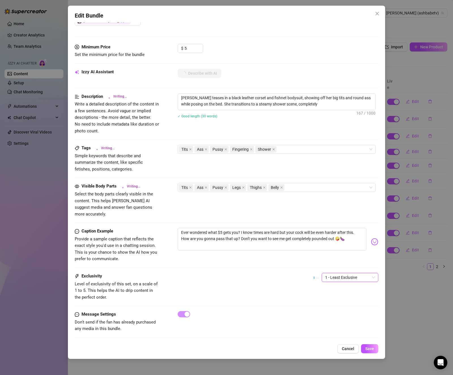
type textarea "Ashley teases in a black leather corset and fishnet bodysuit, showing off her b…"
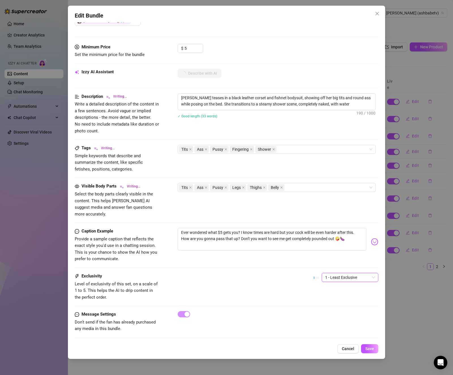
type textarea "Ashley teases in a black leather corset and fishnet bodysuit, showing off her b…"
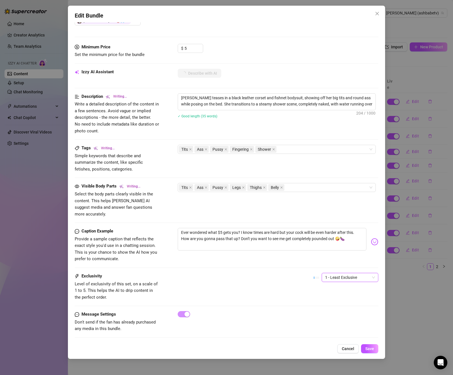
type textarea "Ashley teases in a black leather corset and fishnet bodysuit, showing off her b…"
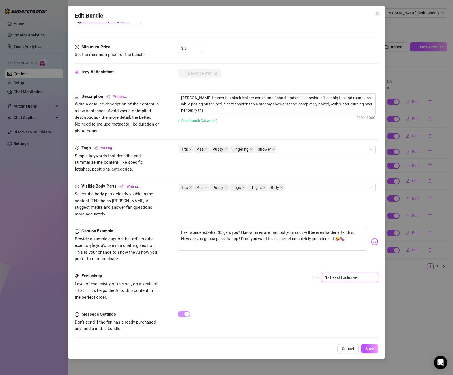
type textarea "Ashley teases in a black leather corset and fishnet bodysuit, showing off her b…"
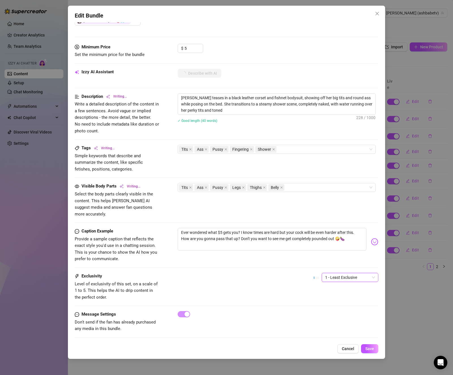
type textarea "Ashley teases in a black leather corset and fishnet bodysuit, showing off her b…"
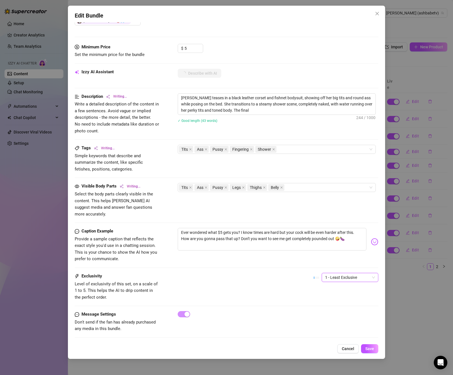
type textarea "Ashley teases in a black leather corset and fishnet bodysuit, showing off her b…"
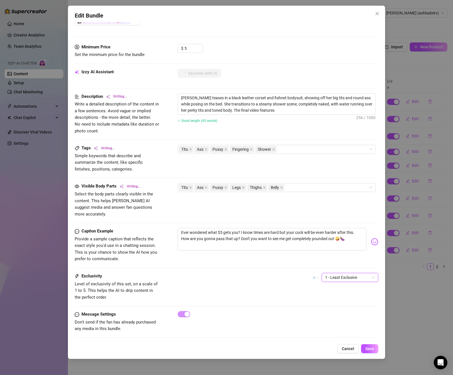
type textarea "Ashley teases in a black leather corset and fishnet bodysuit, showing off her b…"
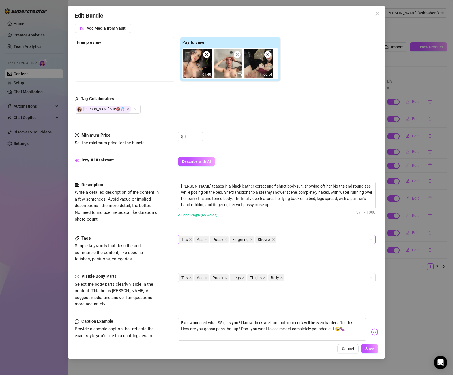
scroll to position [77, 0]
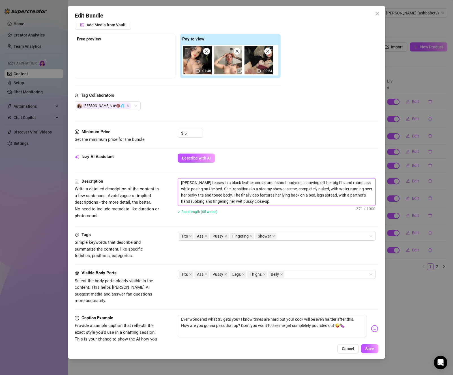
drag, startPoint x: 341, startPoint y: 194, endPoint x: 220, endPoint y: 201, distance: 121.5
click at [220, 201] on textarea "Ashley teases in a black leather corset and fishnet bodysuit, showing off her b…" at bounding box center [276, 191] width 197 height 27
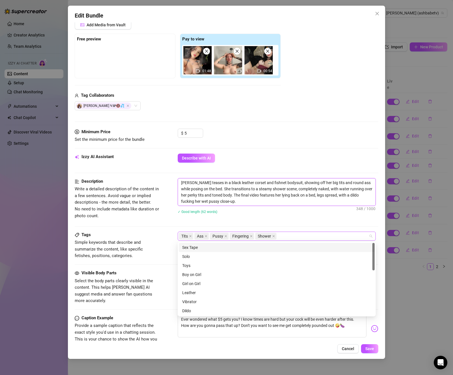
click at [305, 236] on div "Tits Ass Pussy Fingering Shower" at bounding box center [274, 236] width 190 height 8
click at [208, 260] on div "Solo" at bounding box center [277, 256] width 196 height 9
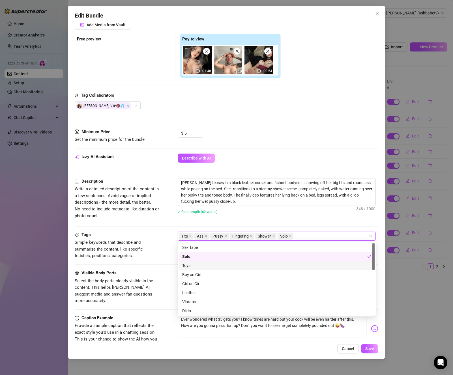
click at [207, 266] on div "Toys" at bounding box center [276, 265] width 189 height 6
click at [201, 313] on div "Dildo" at bounding box center [276, 311] width 189 height 6
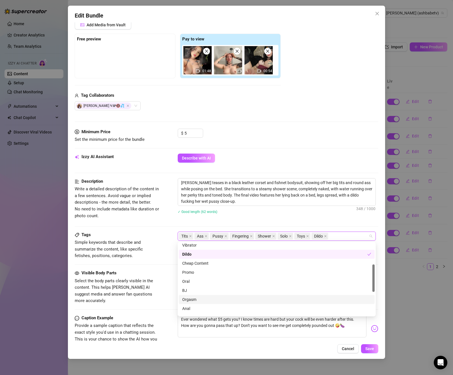
scroll to position [118, 0]
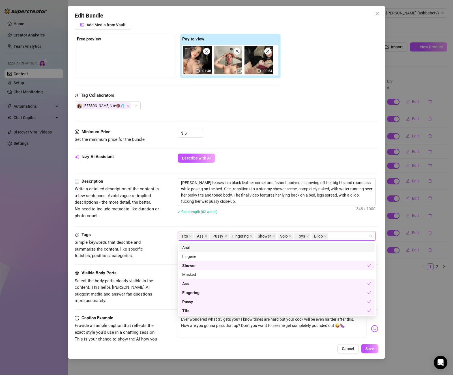
click at [316, 219] on div "Ashley teases in a black leather corset and fishnet bodysuit, showing off her b…" at bounding box center [278, 199] width 200 height 43
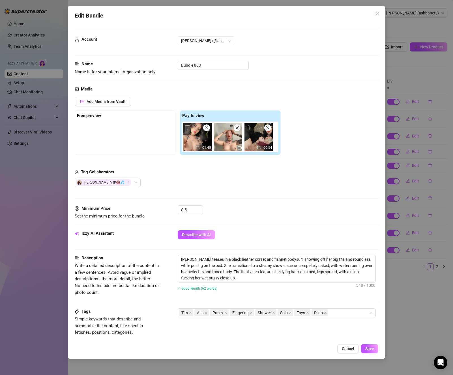
scroll to position [163, 0]
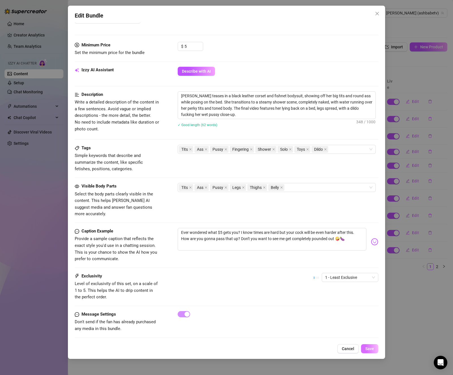
click at [368, 351] on button "Save" at bounding box center [369, 348] width 17 height 9
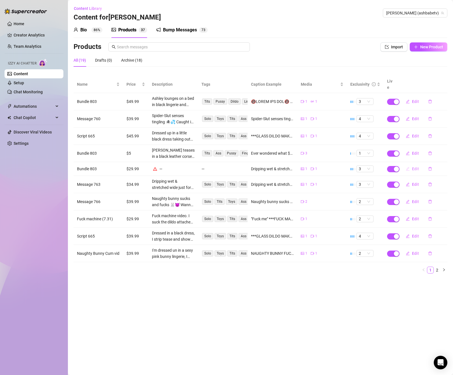
click at [412, 167] on span "Edit" at bounding box center [415, 169] width 7 height 5
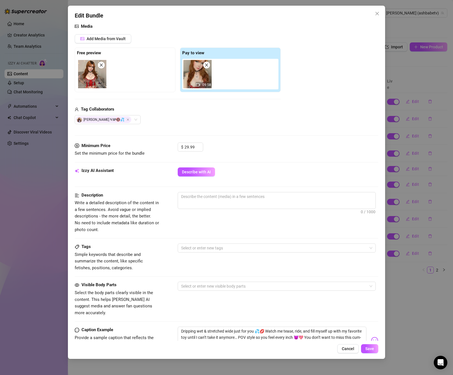
scroll to position [57, 0]
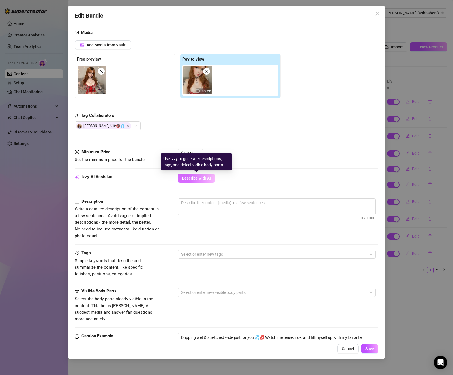
click at [202, 178] on span "Describe with AI" at bounding box center [196, 178] width 29 height 5
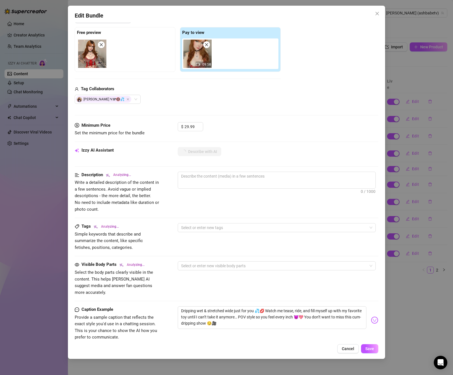
scroll to position [77, 0]
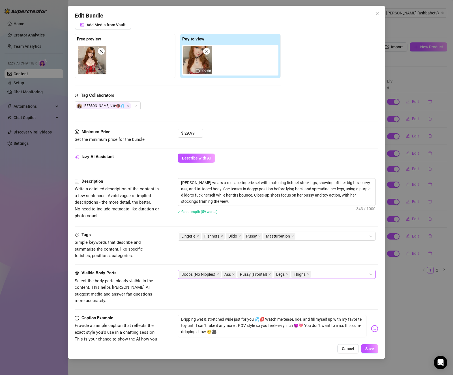
click at [322, 272] on div "Boobs (No Nipples) Ass Pussy (Frontal) Legs Thighs" at bounding box center [274, 274] width 190 height 8
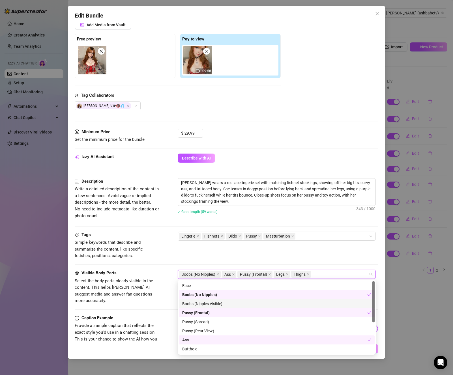
click at [211, 304] on div "Boobs (Nipples Visible)" at bounding box center [276, 304] width 189 height 6
click at [214, 295] on div "Boobs (No Nipples)" at bounding box center [274, 294] width 185 height 6
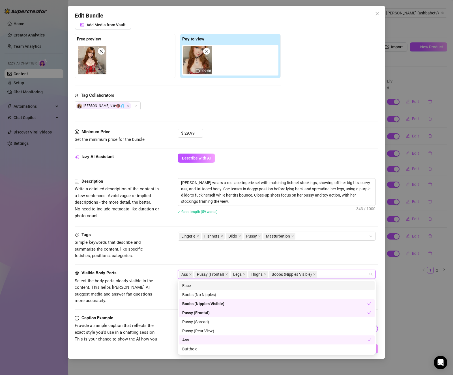
click at [341, 258] on div "Tags Simple keywords that describe and summarize the content, like specific fet…" at bounding box center [226, 246] width 303 height 28
click at [334, 275] on div "Ass Pussy (Frontal) Legs Thighs Boobs (Nipples Visible)" at bounding box center [274, 274] width 190 height 8
click at [223, 323] on div "Pussy (Spread)" at bounding box center [276, 322] width 189 height 6
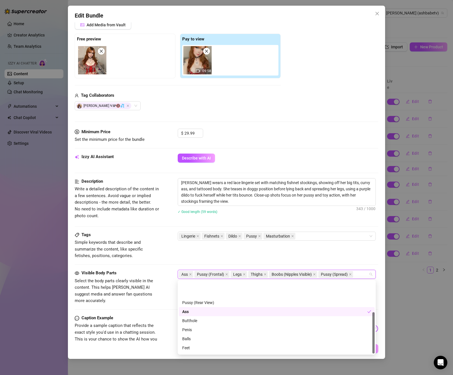
scroll to position [54, 0]
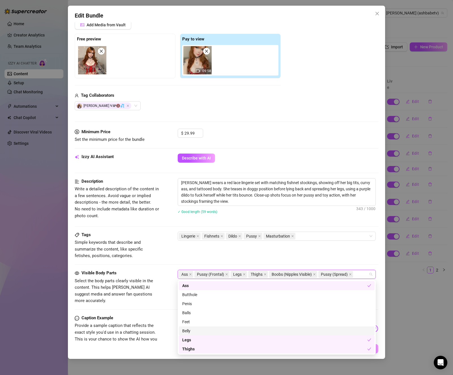
click at [200, 331] on div "Belly" at bounding box center [276, 331] width 189 height 6
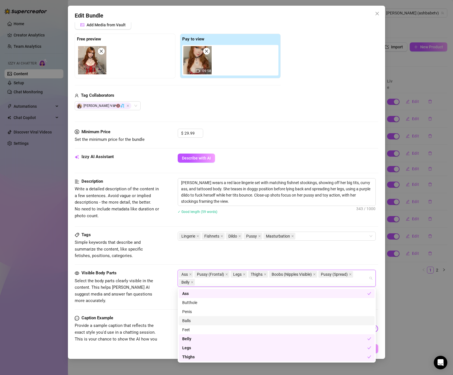
scroll to position [0, 0]
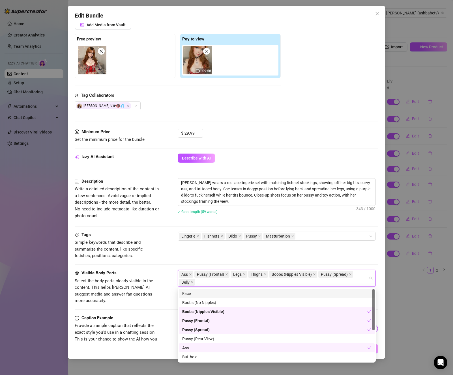
click at [199, 291] on div "Face" at bounding box center [276, 293] width 189 height 6
click at [350, 257] on div "Tags Simple keywords that describe and summarize the content, like specific fet…" at bounding box center [226, 246] width 303 height 28
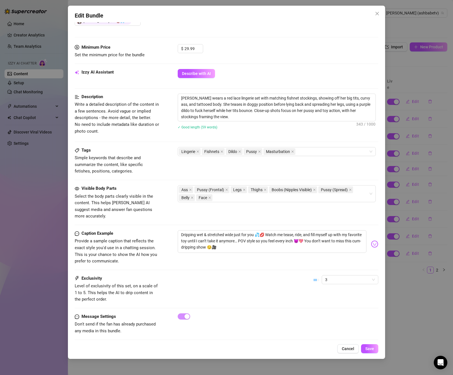
scroll to position [163, 0]
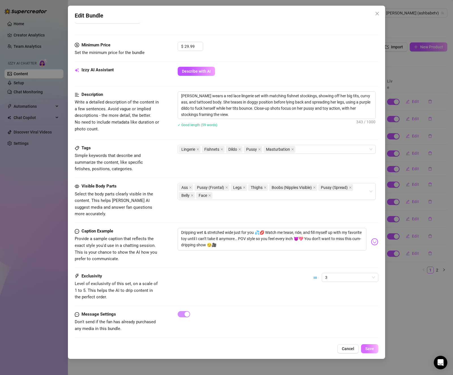
click at [367, 349] on span "Save" at bounding box center [369, 348] width 9 height 5
